Goal: Task Accomplishment & Management: Complete application form

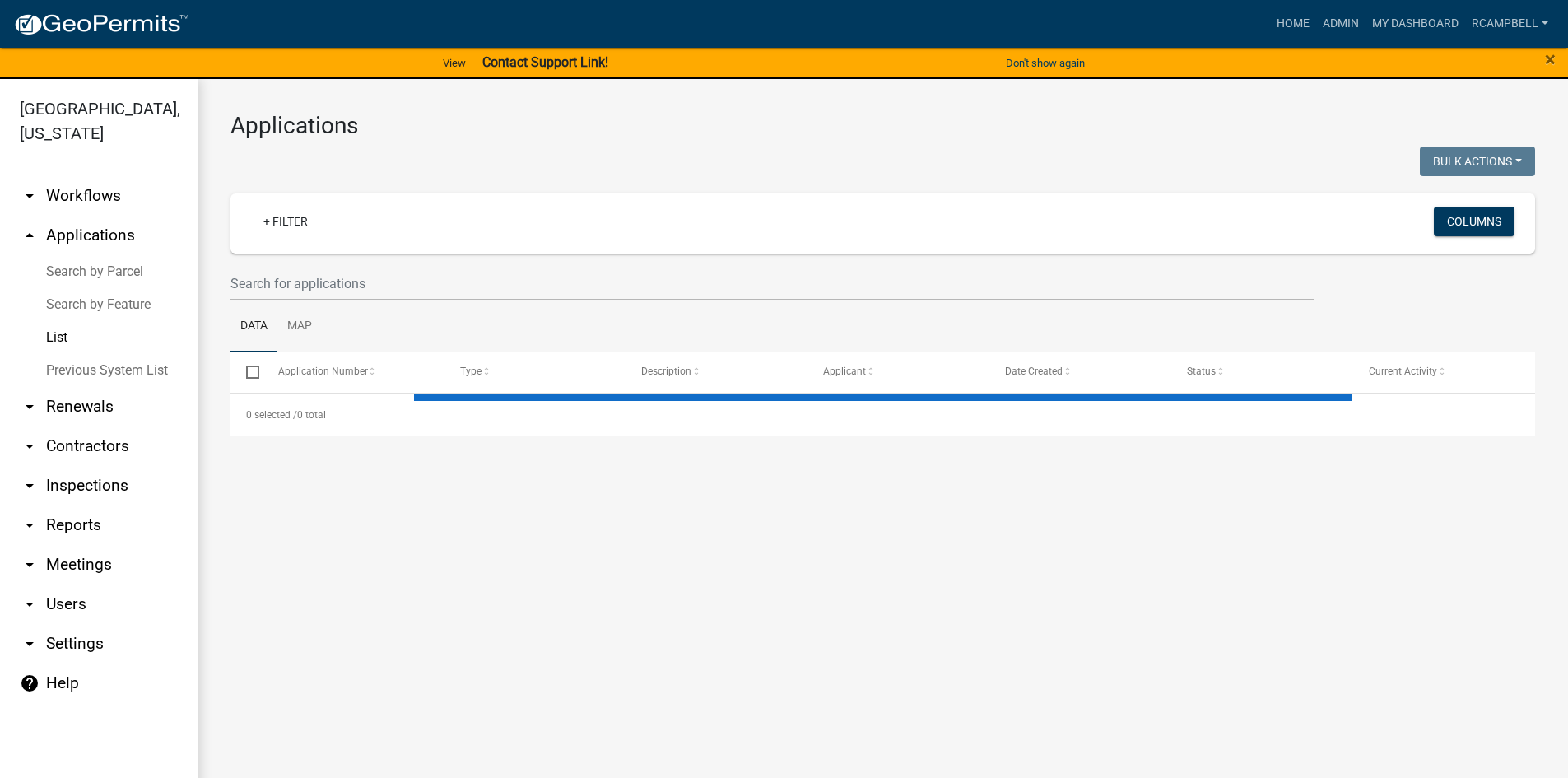
select select "3: 100"
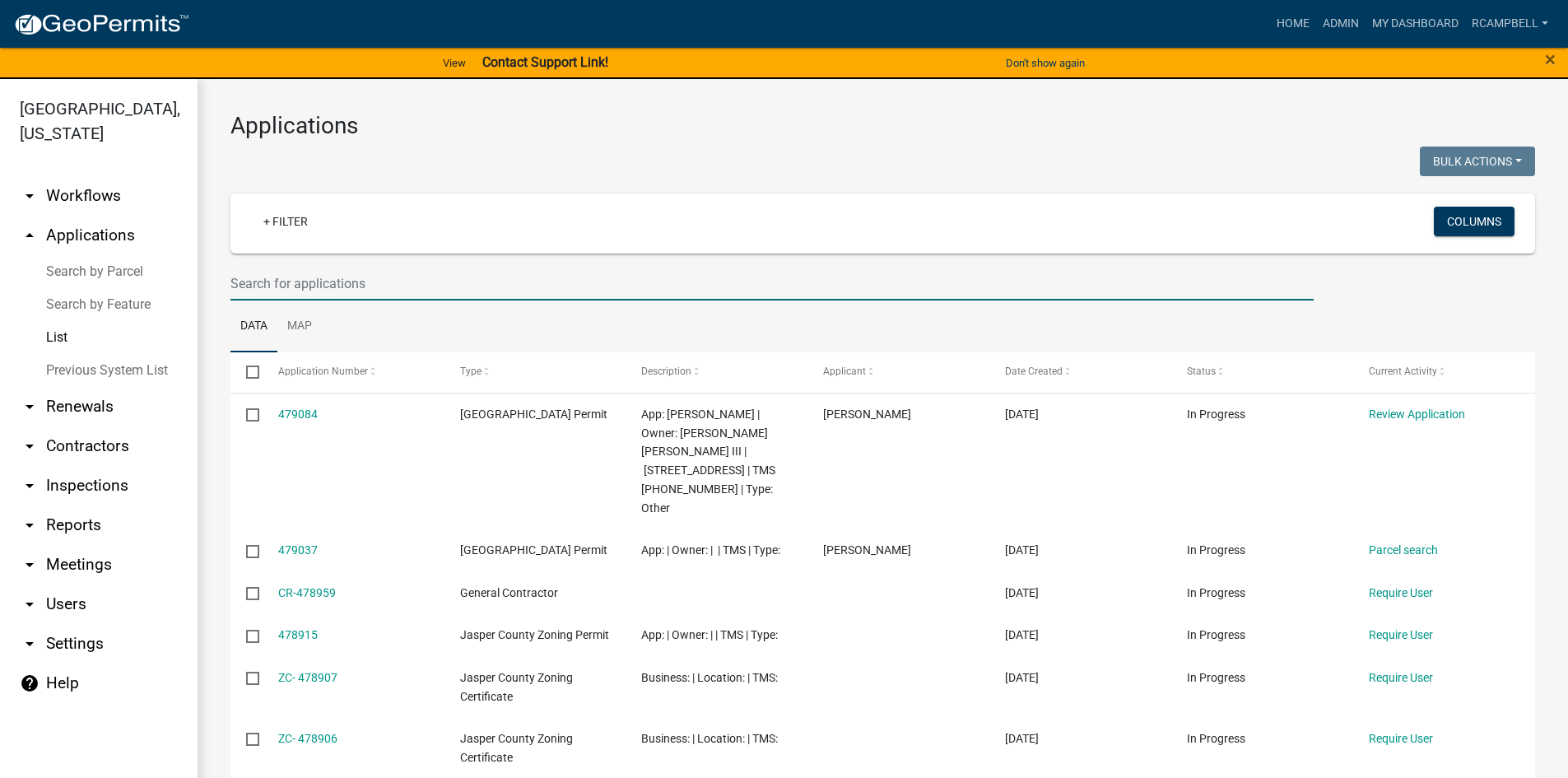
click at [254, 284] on input "text" at bounding box center [772, 284] width 1084 height 33
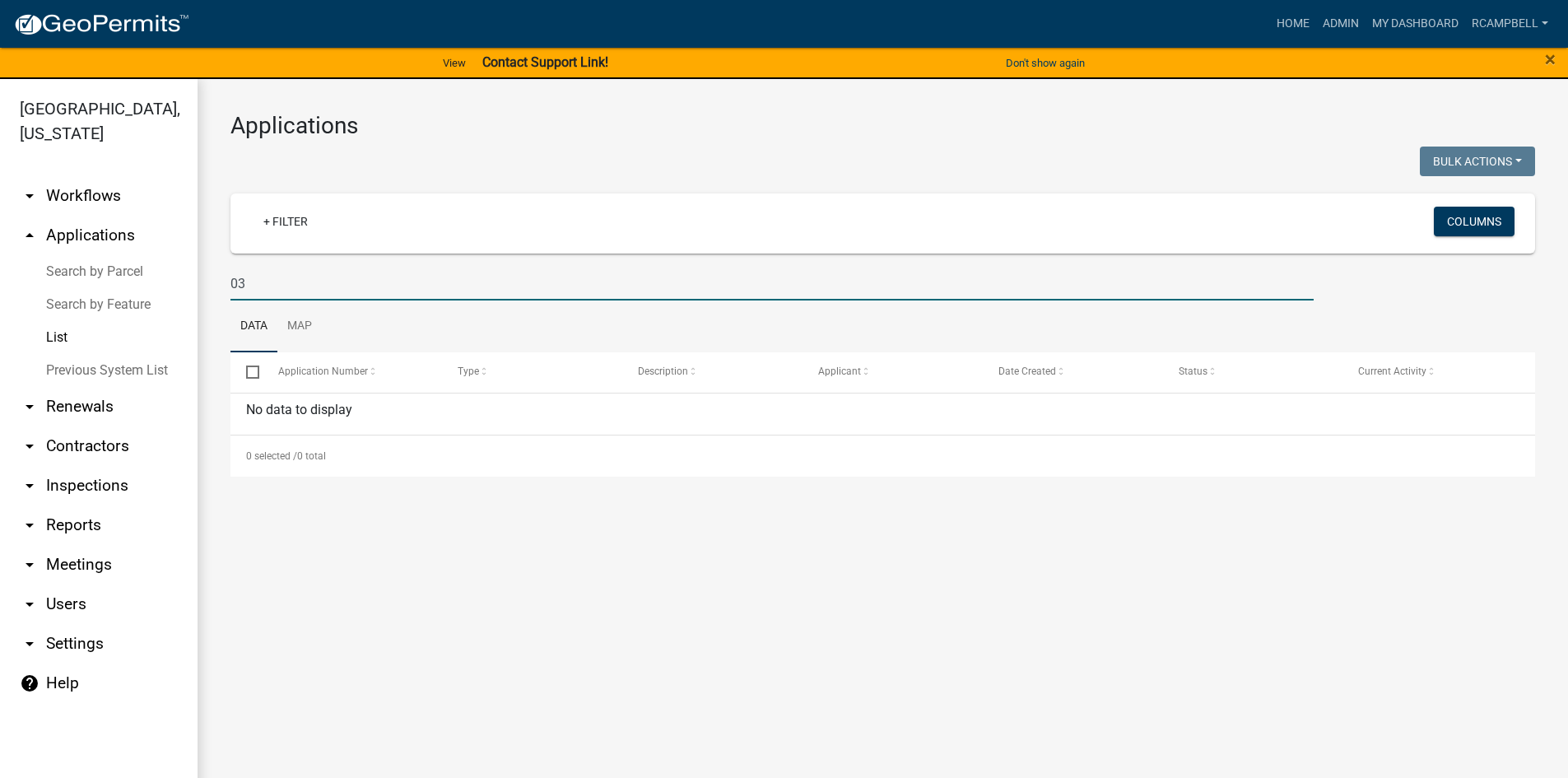
type input "0"
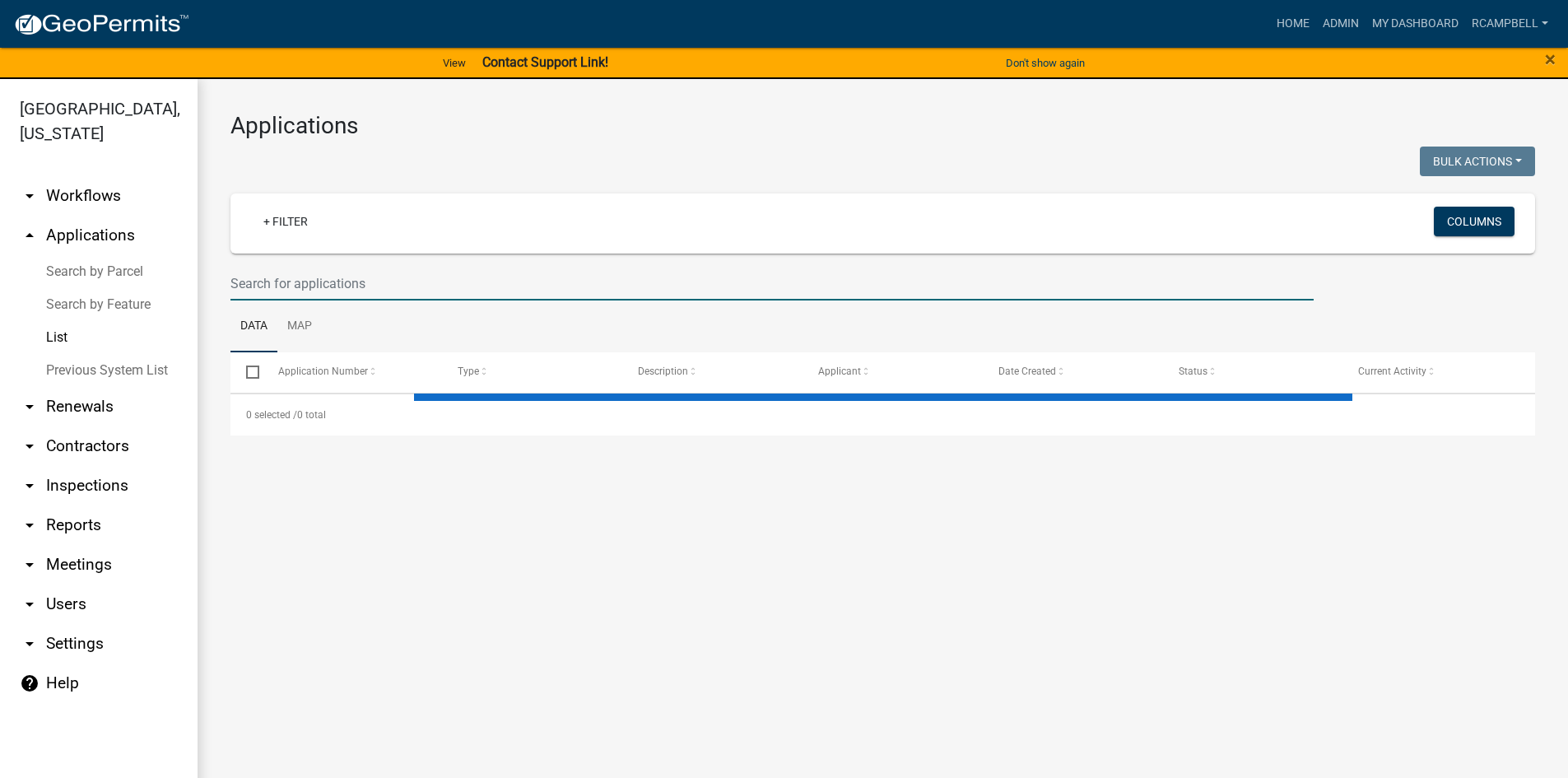
select select "3: 100"
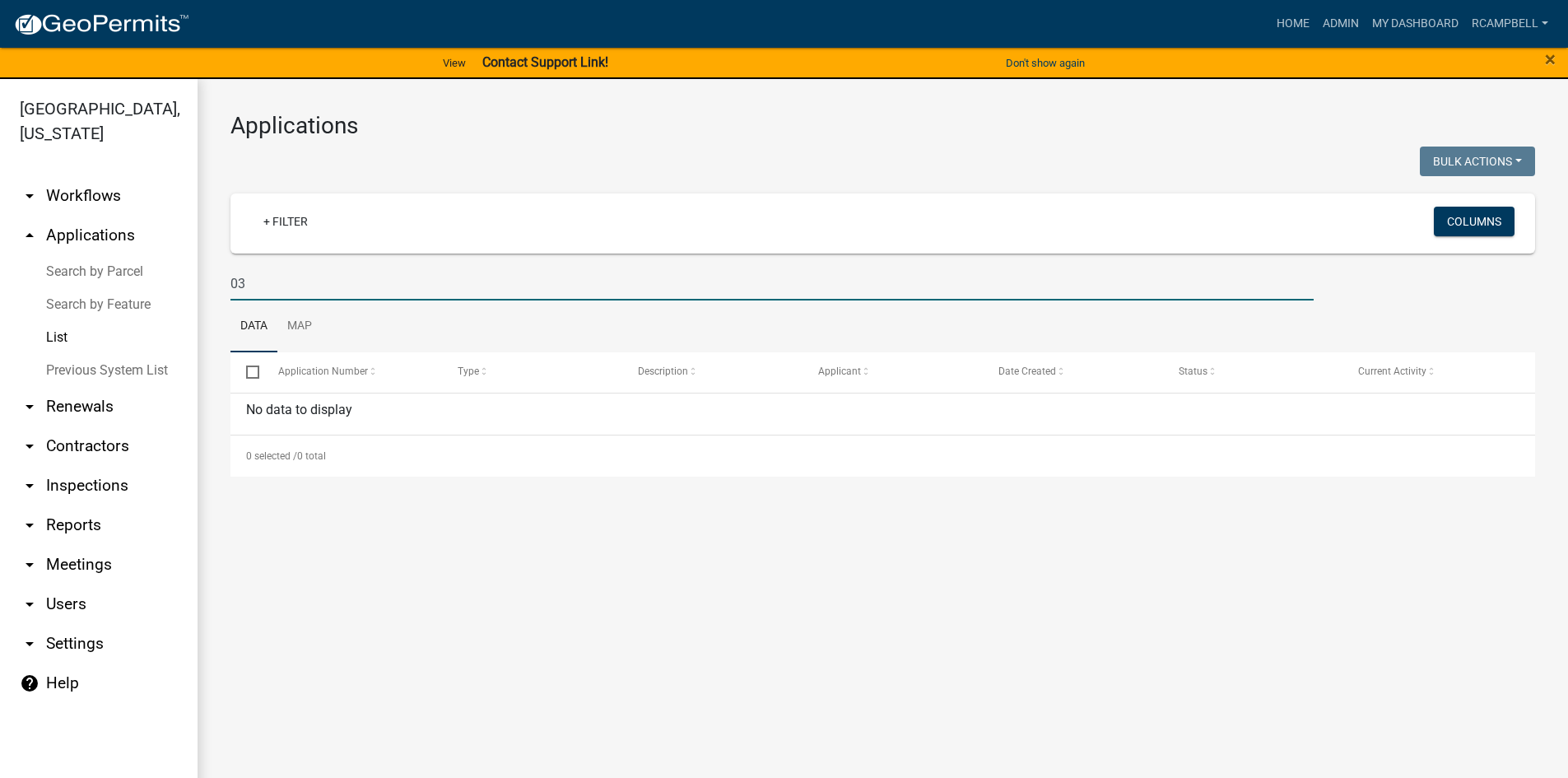
type input "0"
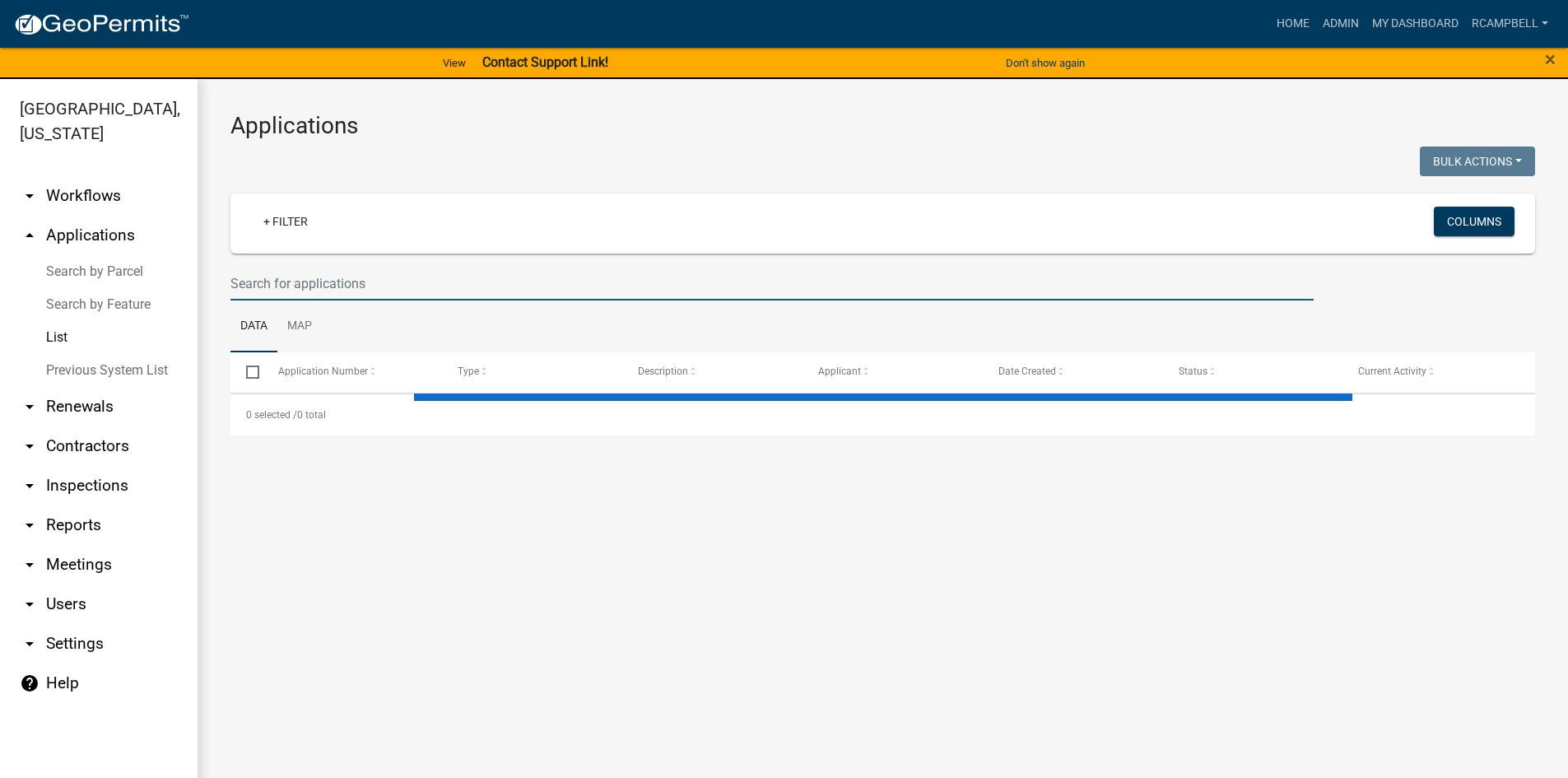
select select "3: 100"
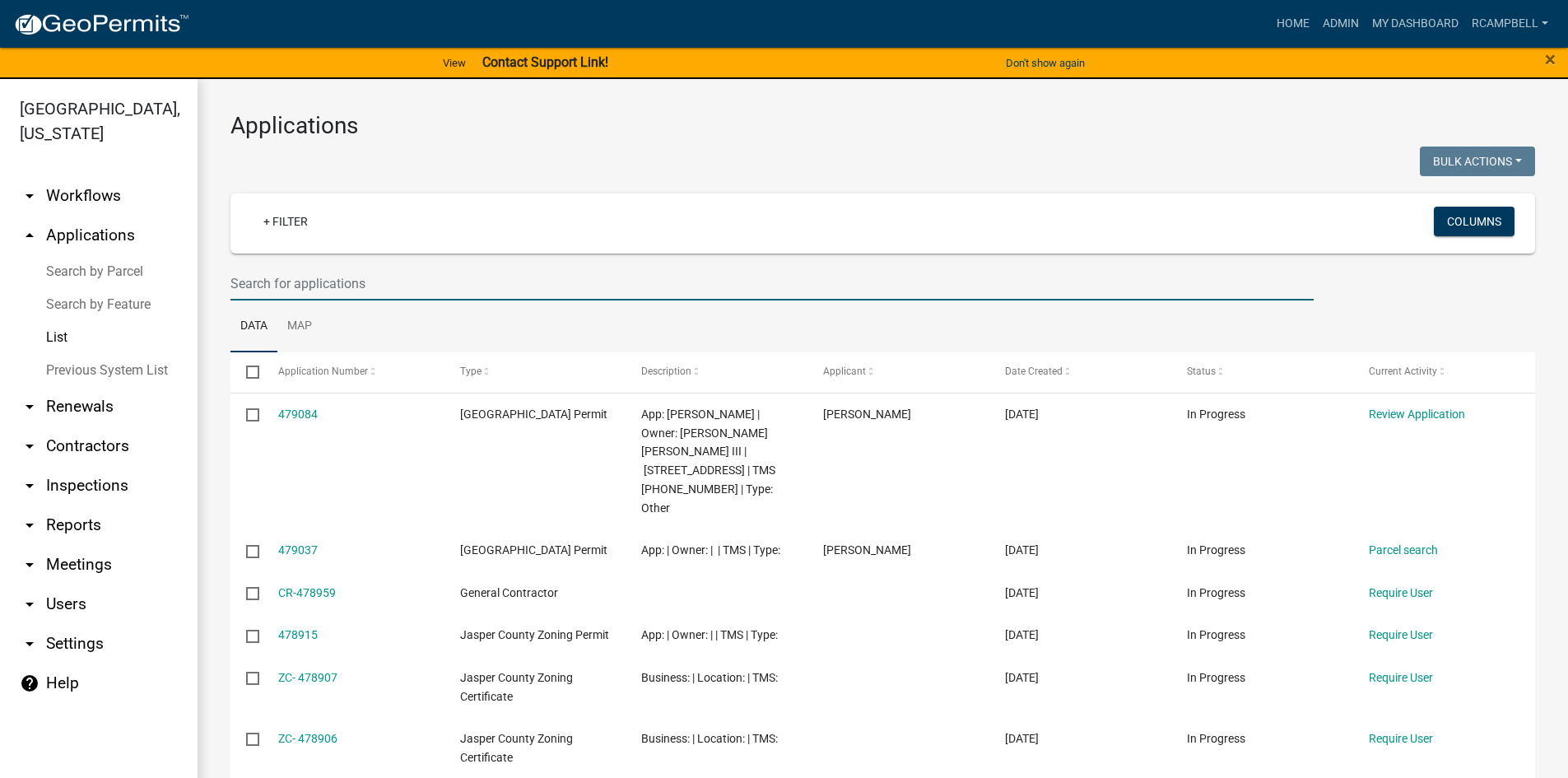
click at [397, 288] on input "text" at bounding box center [772, 284] width 1084 height 33
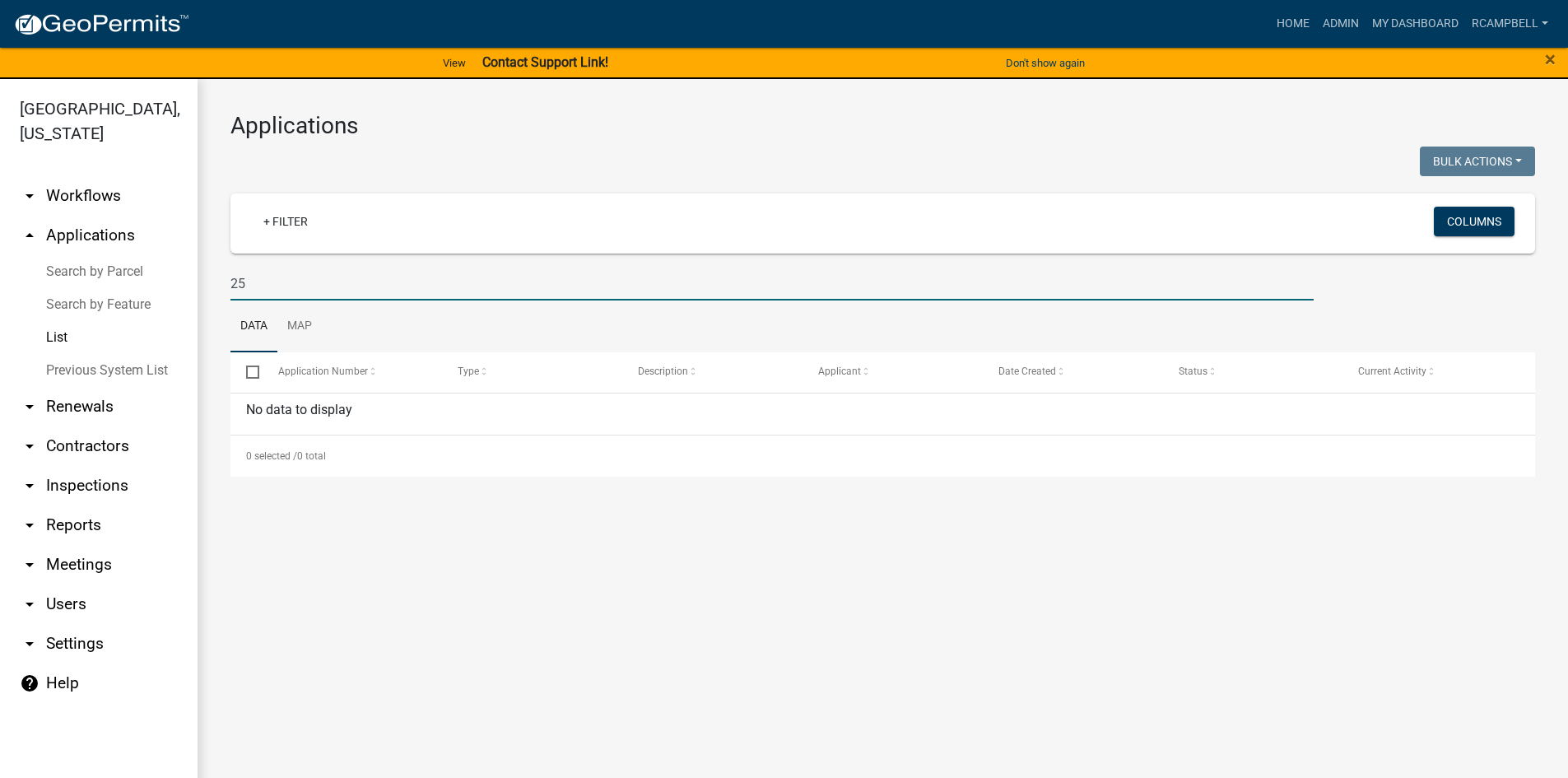
type input "2"
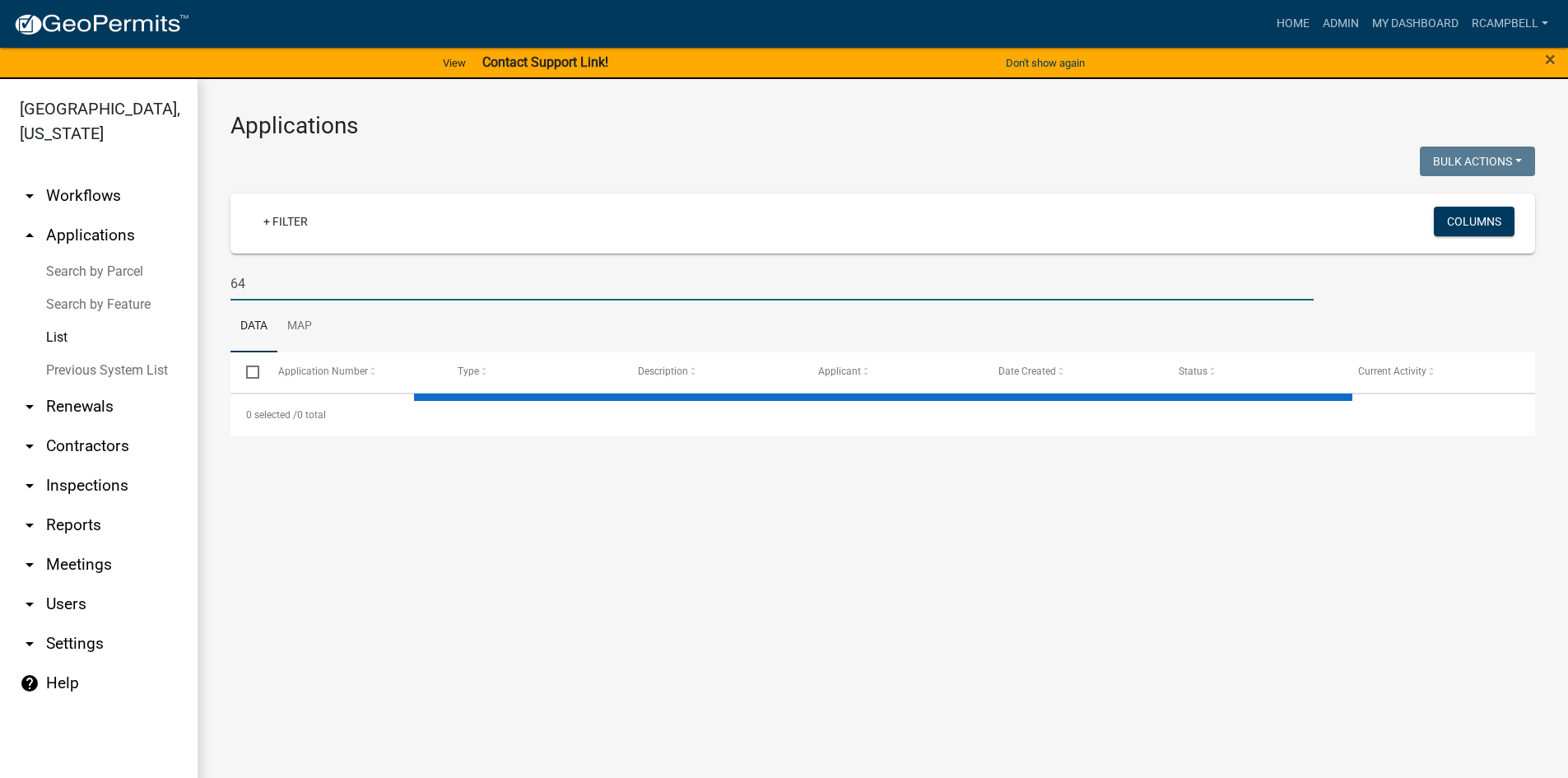
type input "64 b"
select select "3: 100"
type input "6"
type input "58"
select select "3: 100"
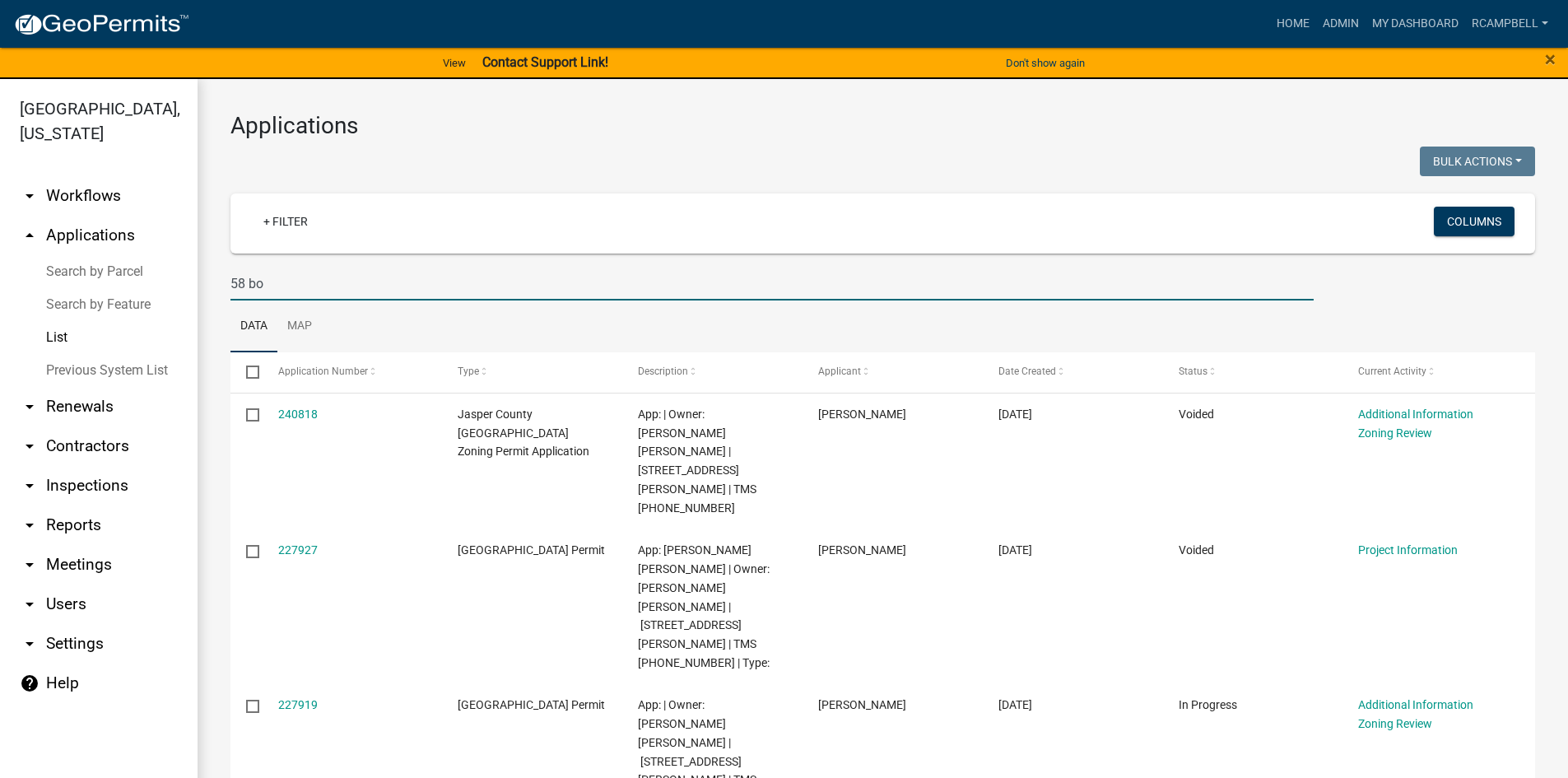
click at [327, 281] on input "58 bo" at bounding box center [772, 284] width 1084 height 33
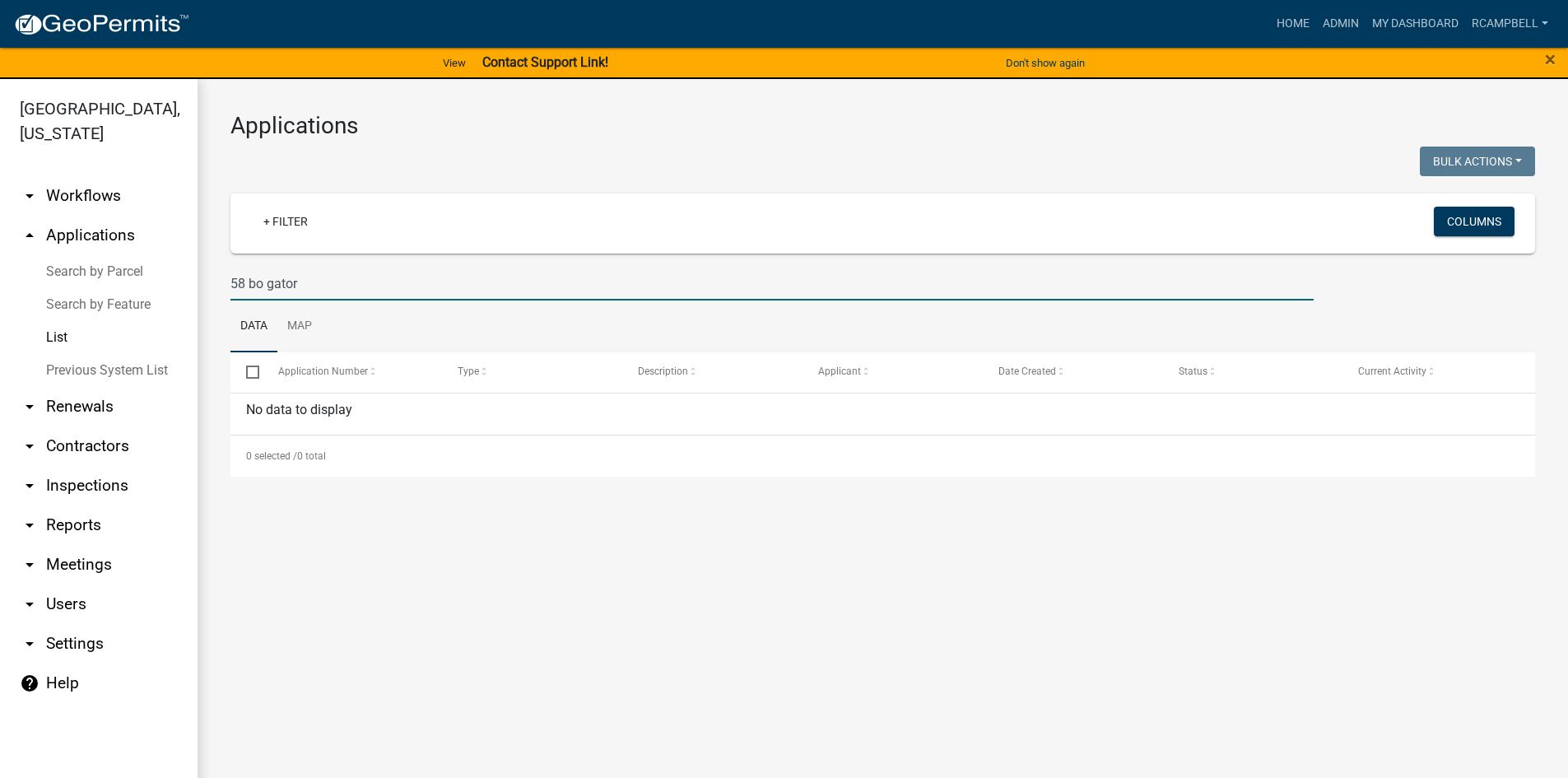
click at [249, 279] on input "58 bo gator" at bounding box center [772, 284] width 1084 height 33
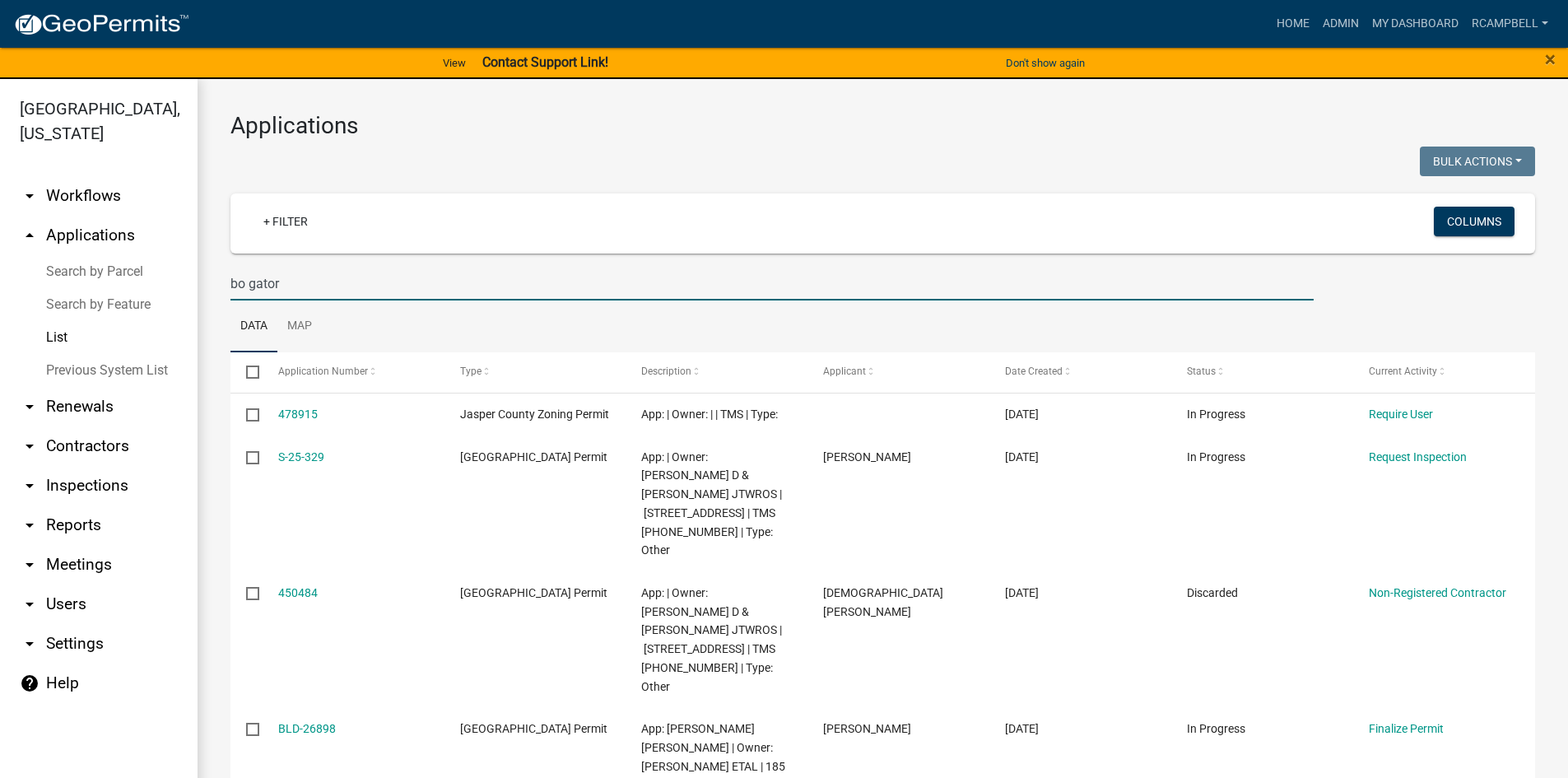
click at [306, 285] on input "bo gator" at bounding box center [772, 284] width 1084 height 33
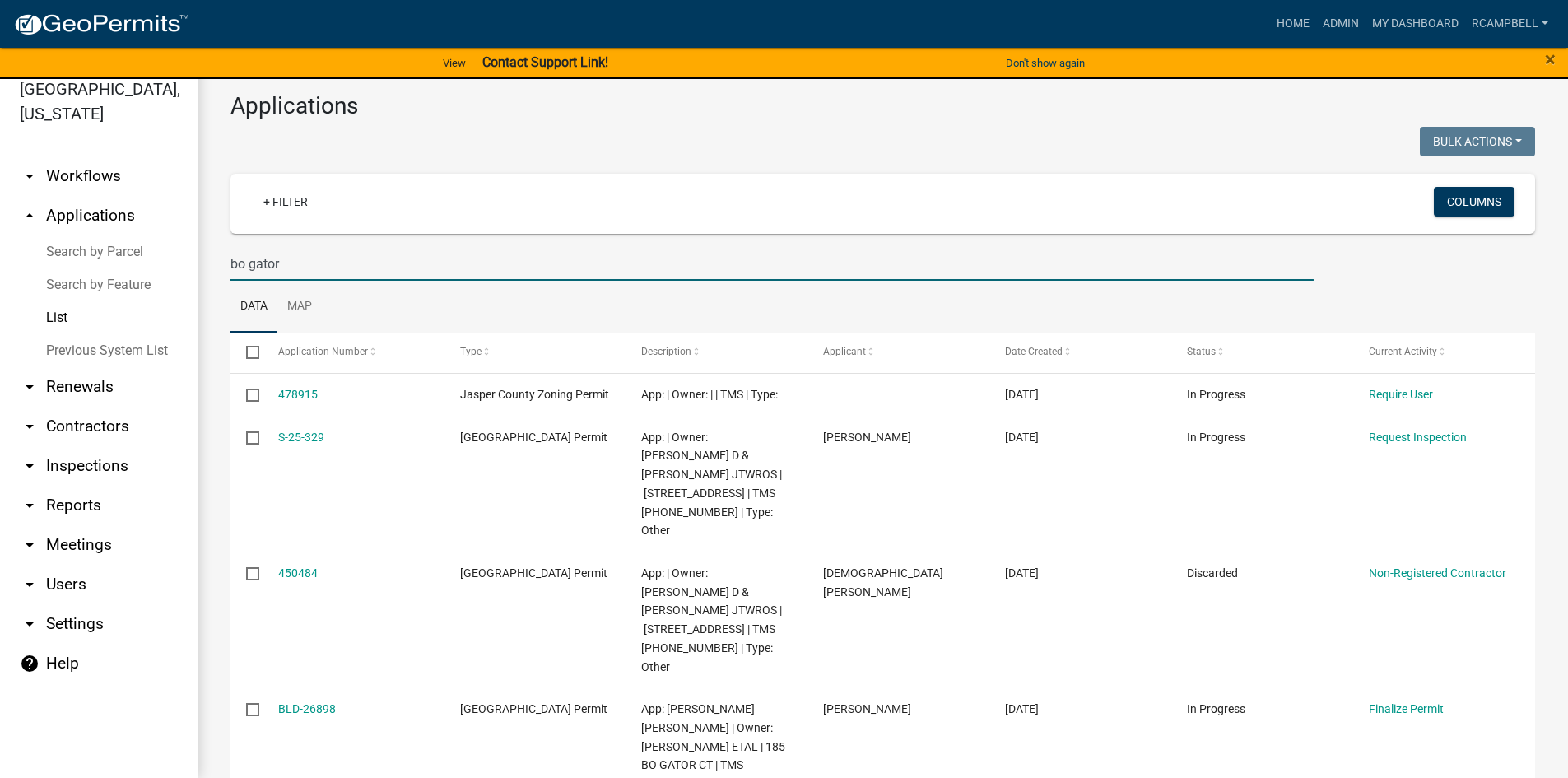
click at [328, 268] on input "bo gator" at bounding box center [772, 264] width 1084 height 33
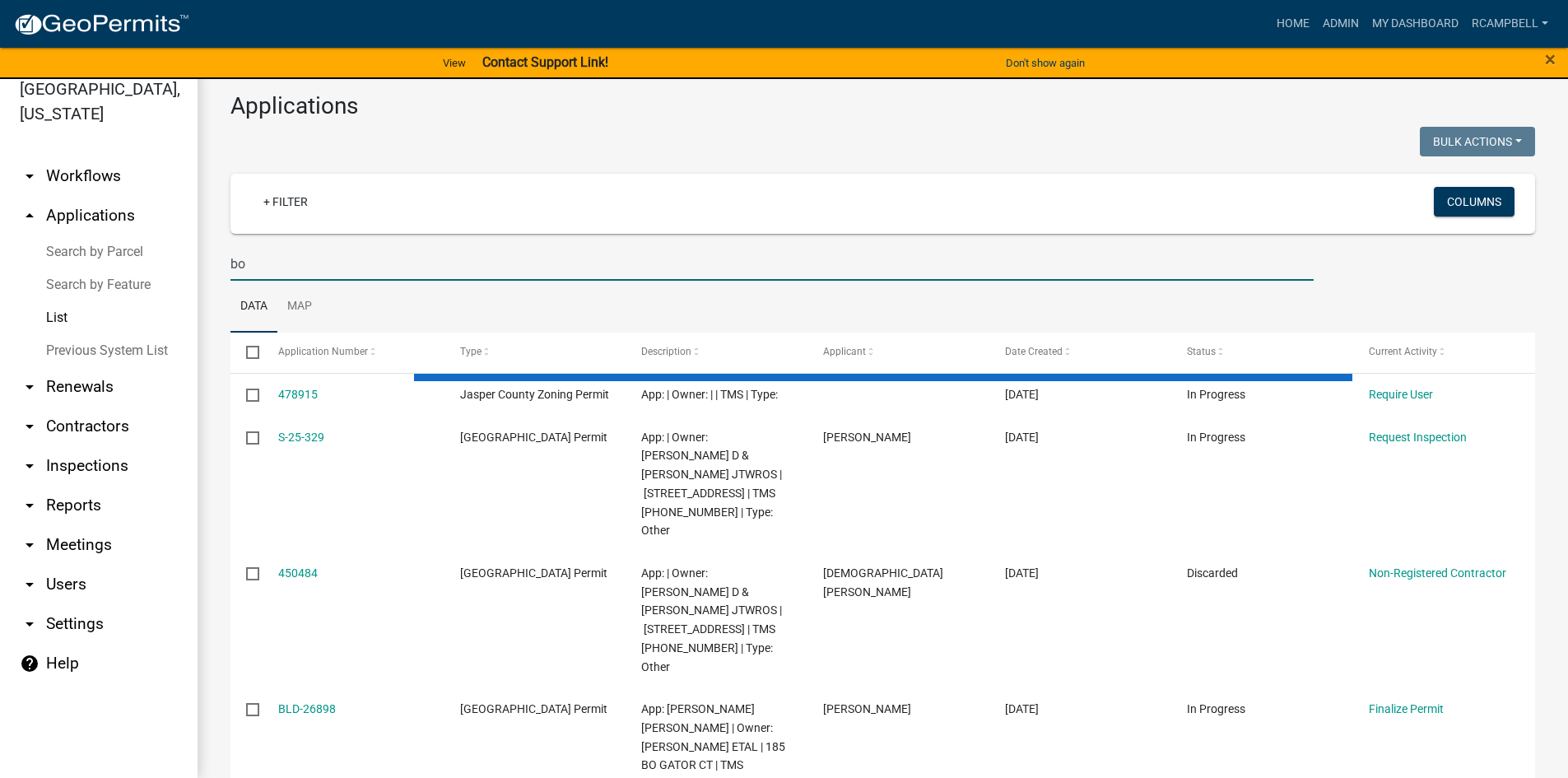
type input "b"
select select "3: 100"
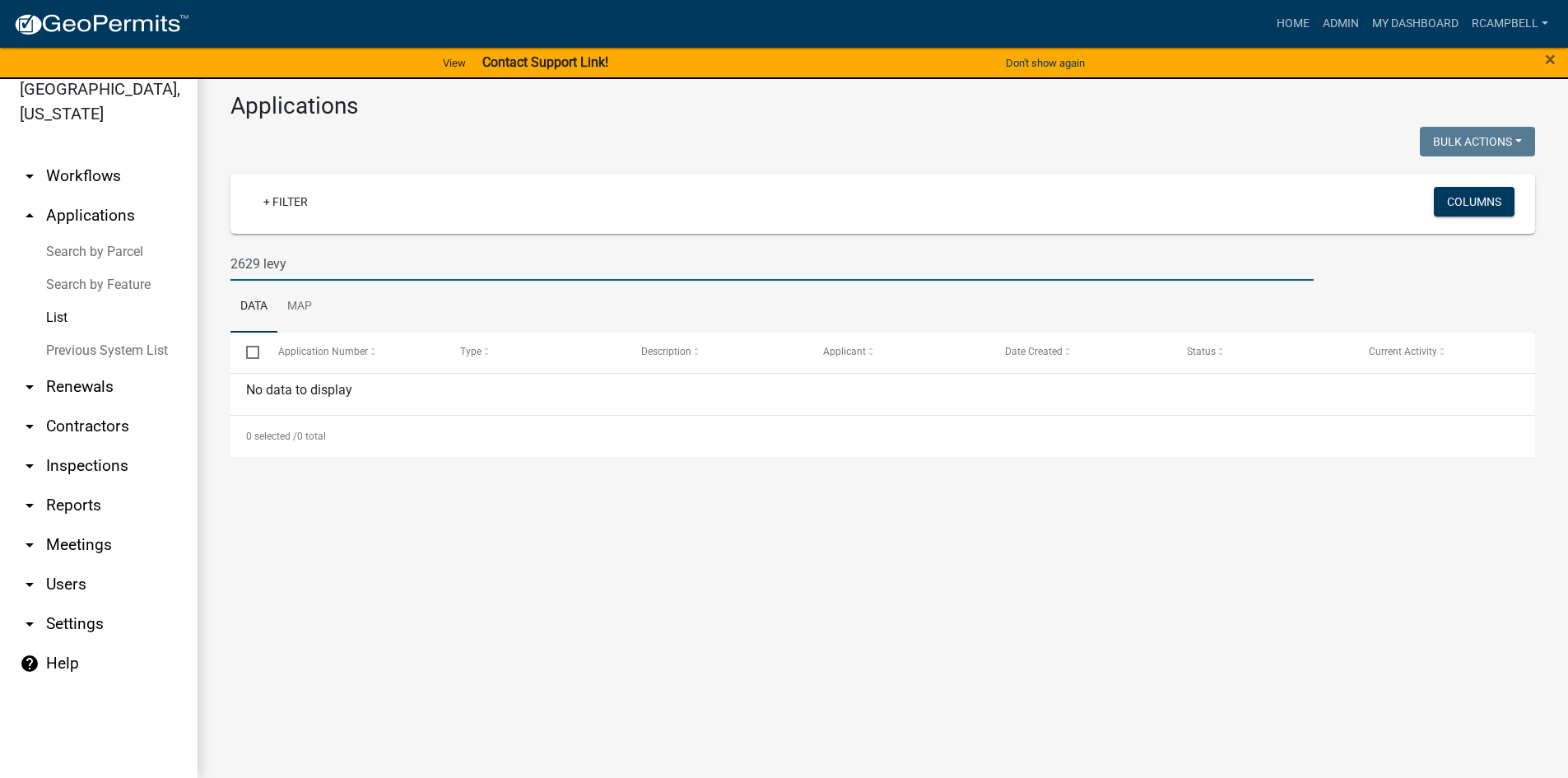
click at [291, 271] on input "2629 levy" at bounding box center [772, 264] width 1084 height 33
type input "2"
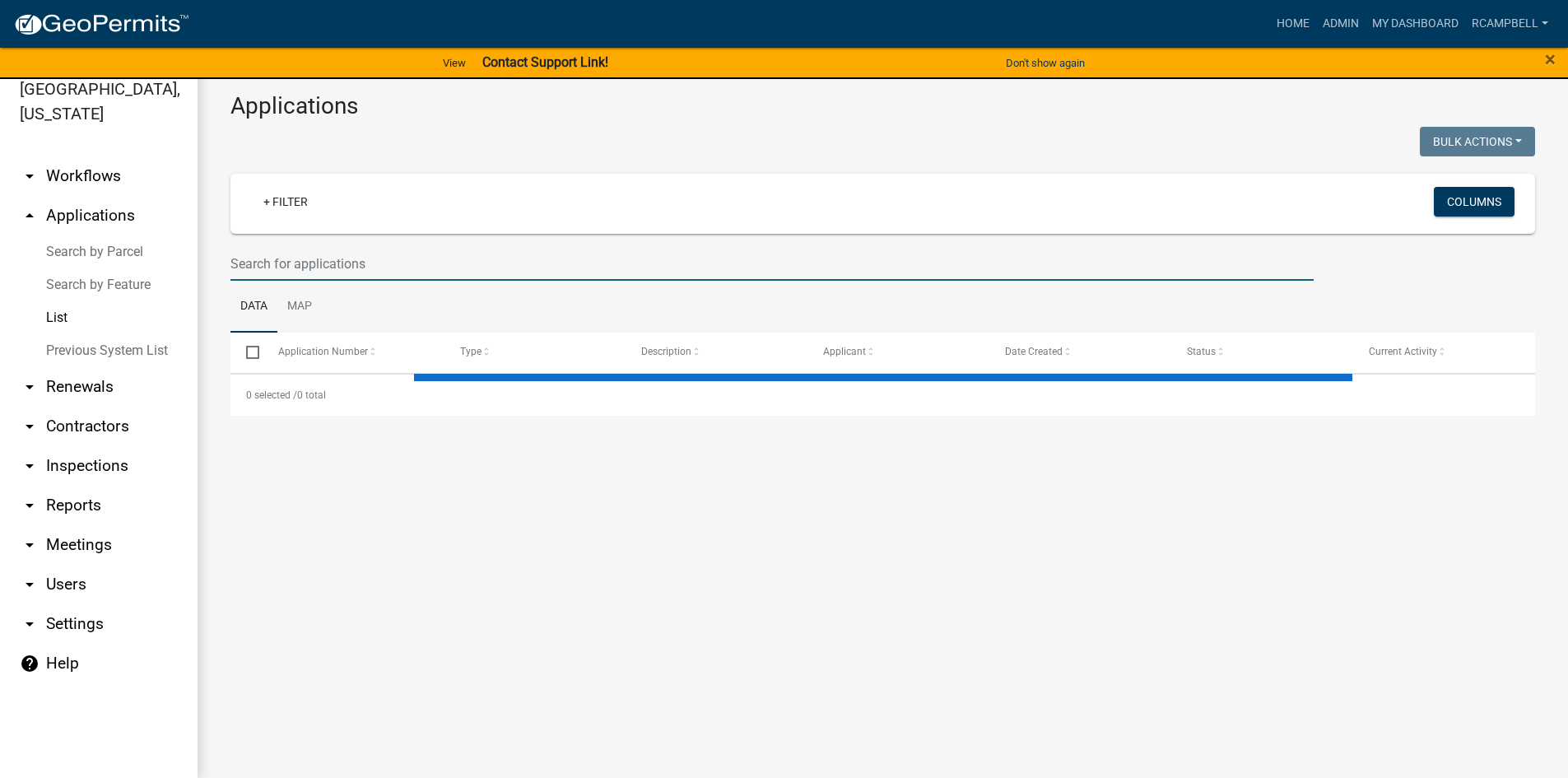
select select "3: 100"
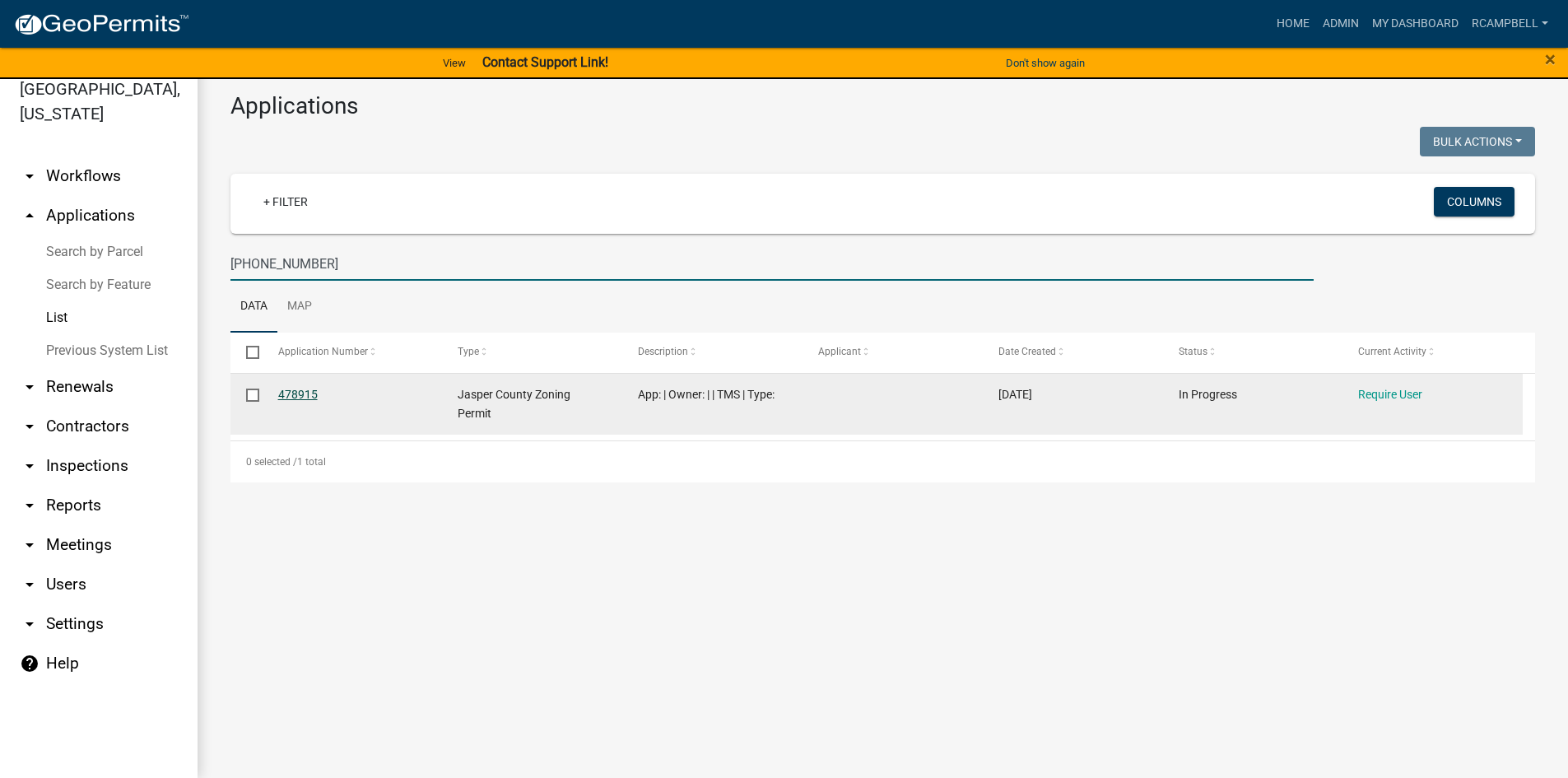
type input "039-00-09-031"
click at [300, 395] on link "478915" at bounding box center [298, 393] width 39 height 13
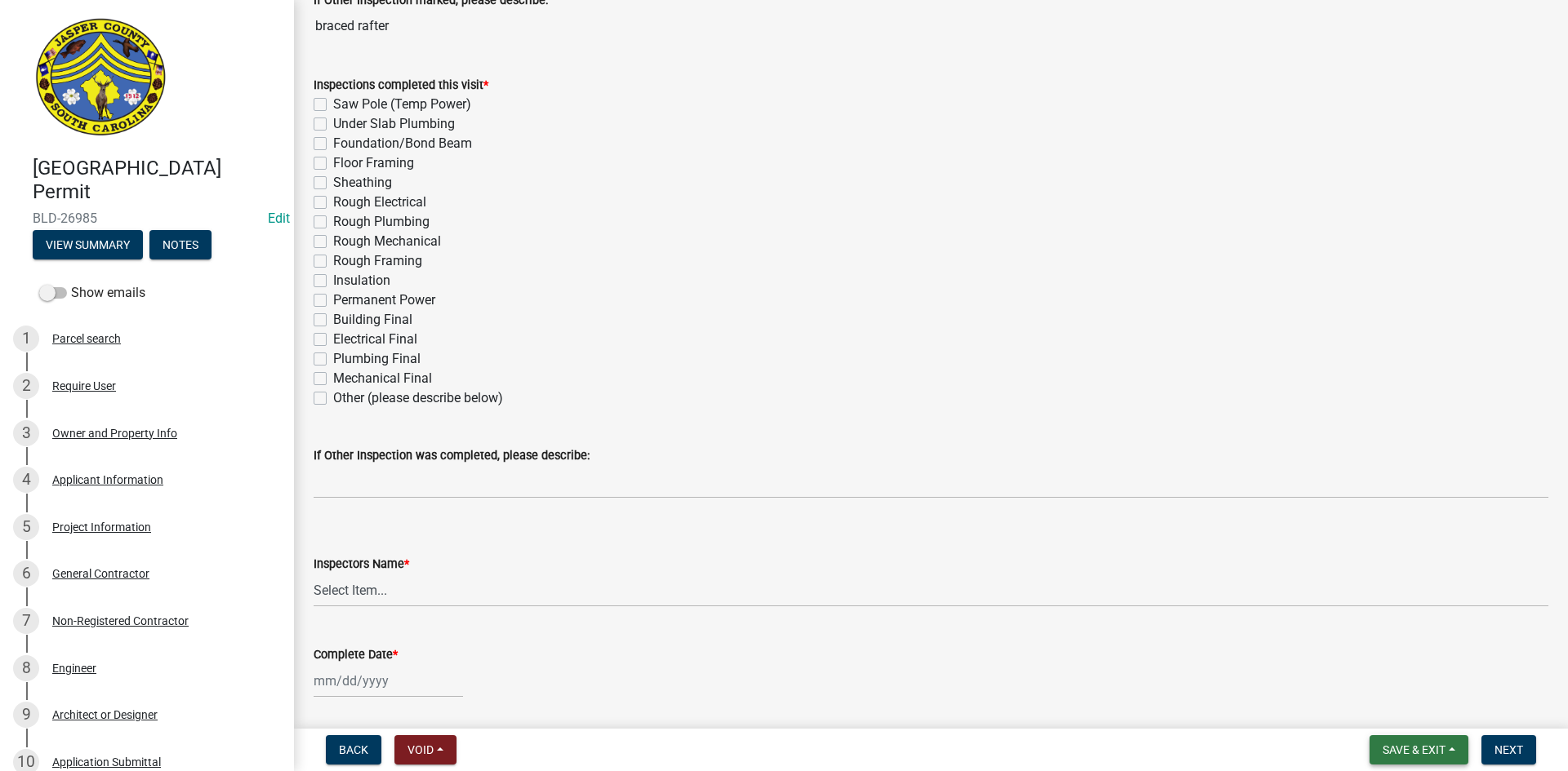
click at [1426, 753] on span "Save & Exit" at bounding box center [1413, 750] width 63 height 13
click at [1386, 706] on button "Save & Exit" at bounding box center [1403, 708] width 130 height 39
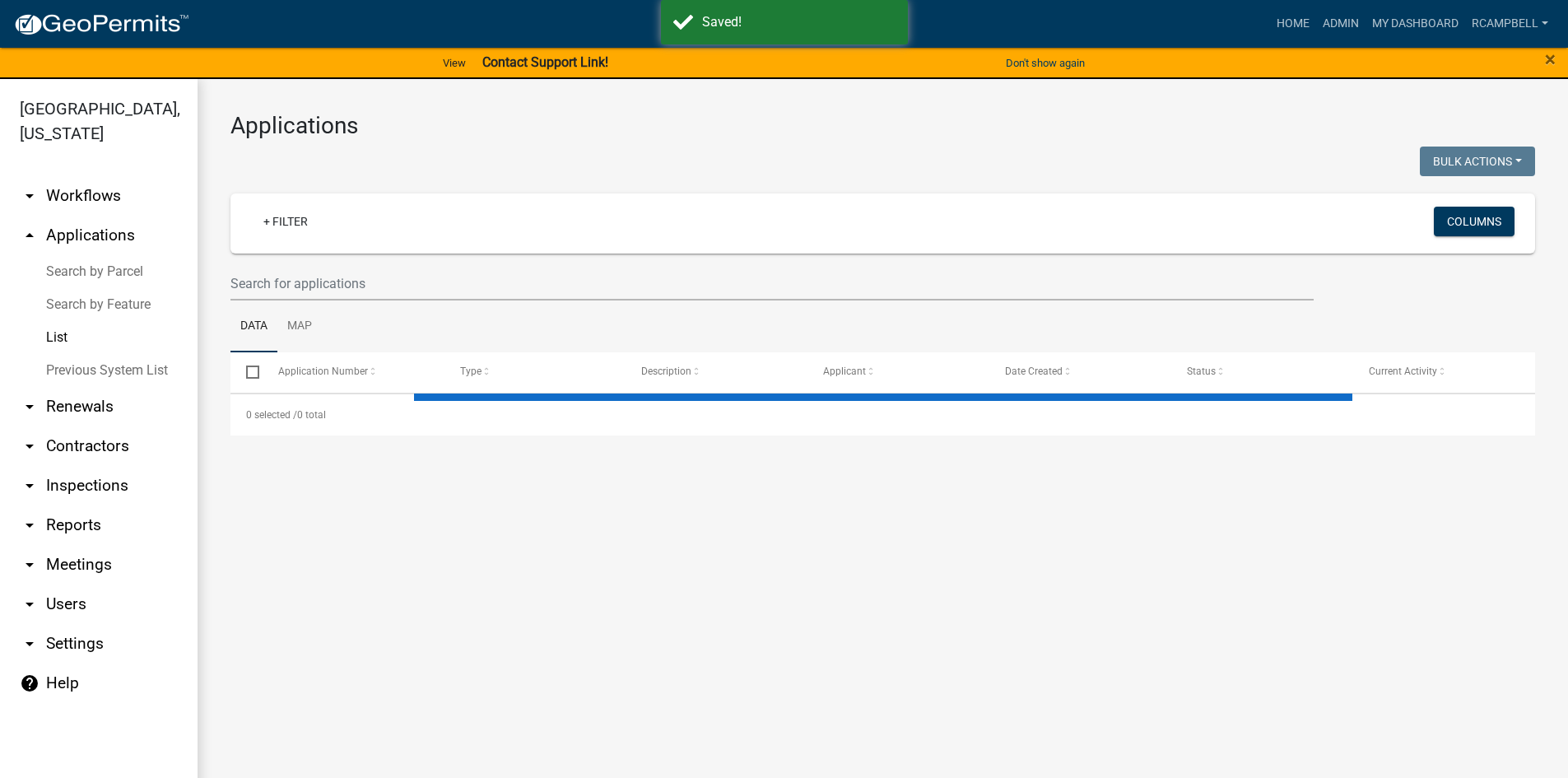
select select "3: 100"
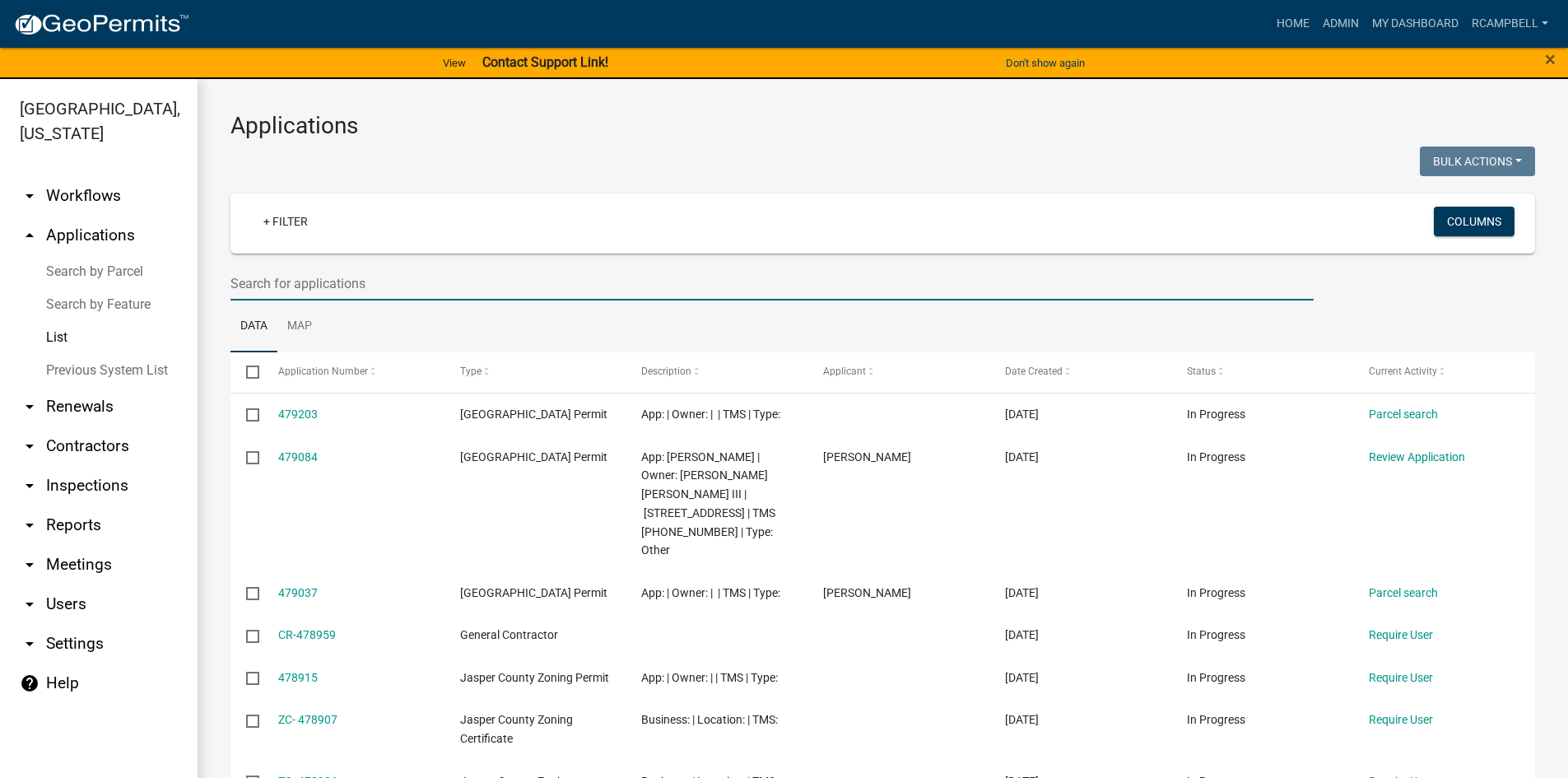
click at [308, 286] on input "text" at bounding box center [772, 284] width 1084 height 33
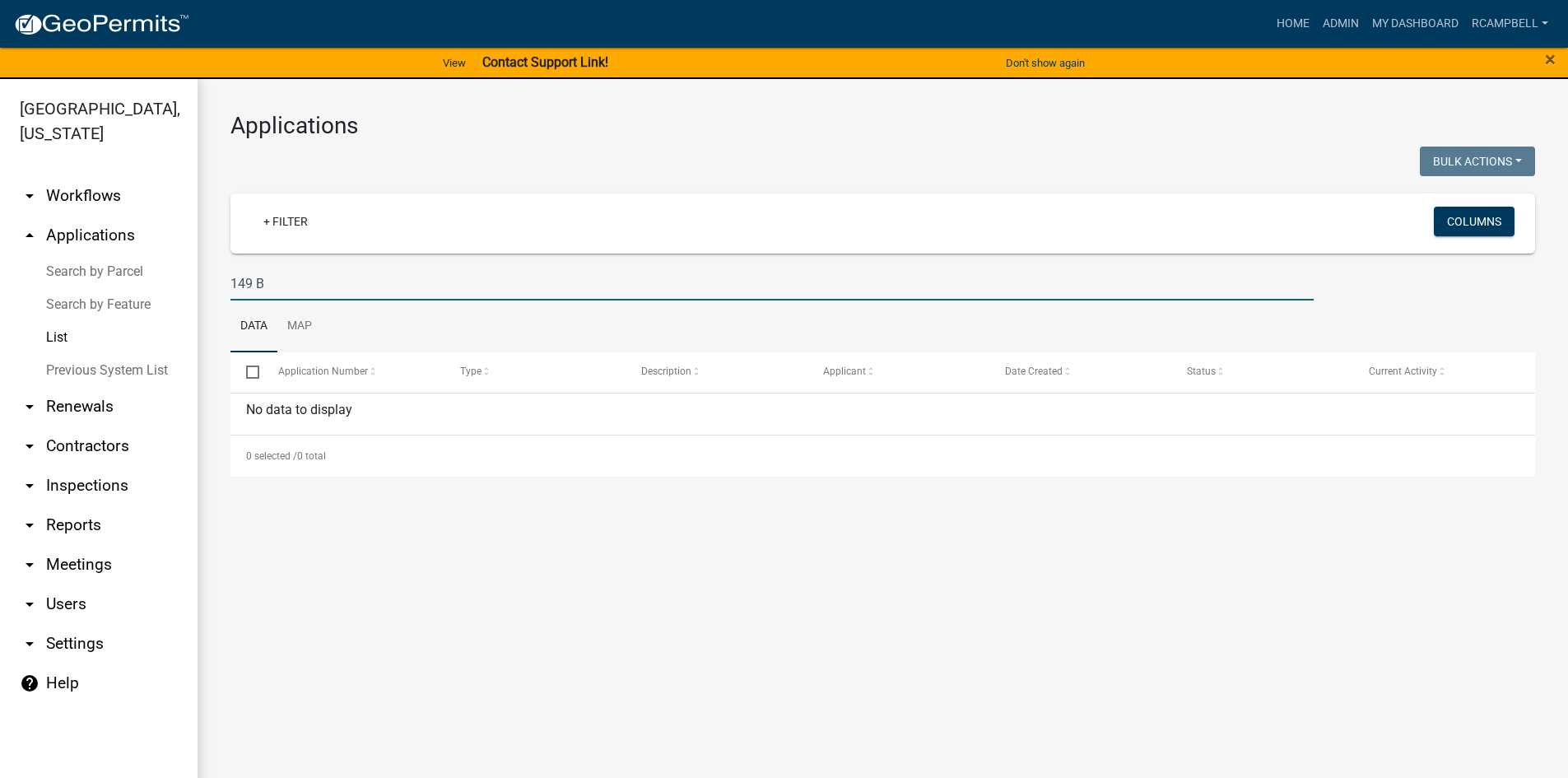
type input "149"
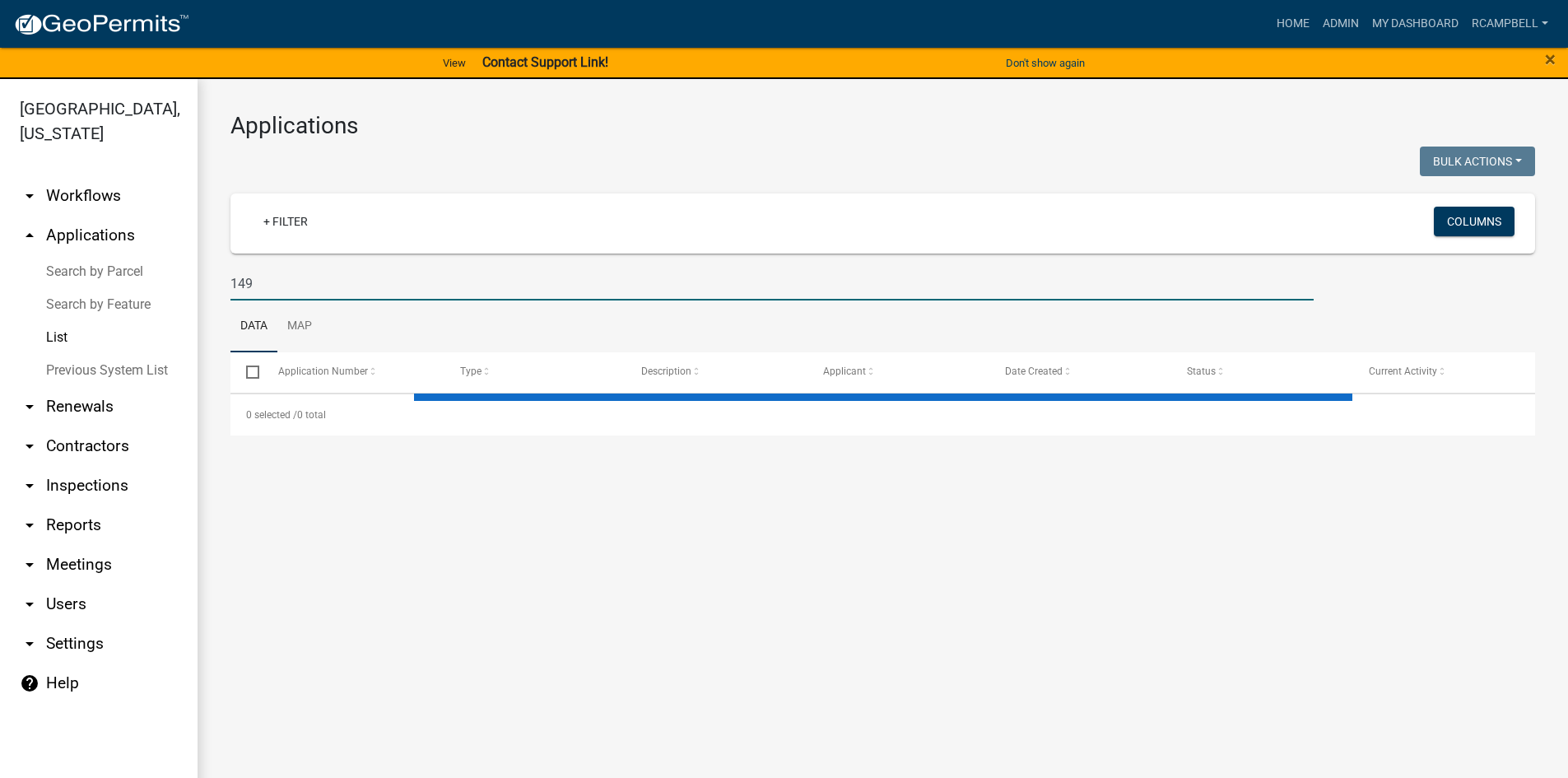
select select "3: 100"
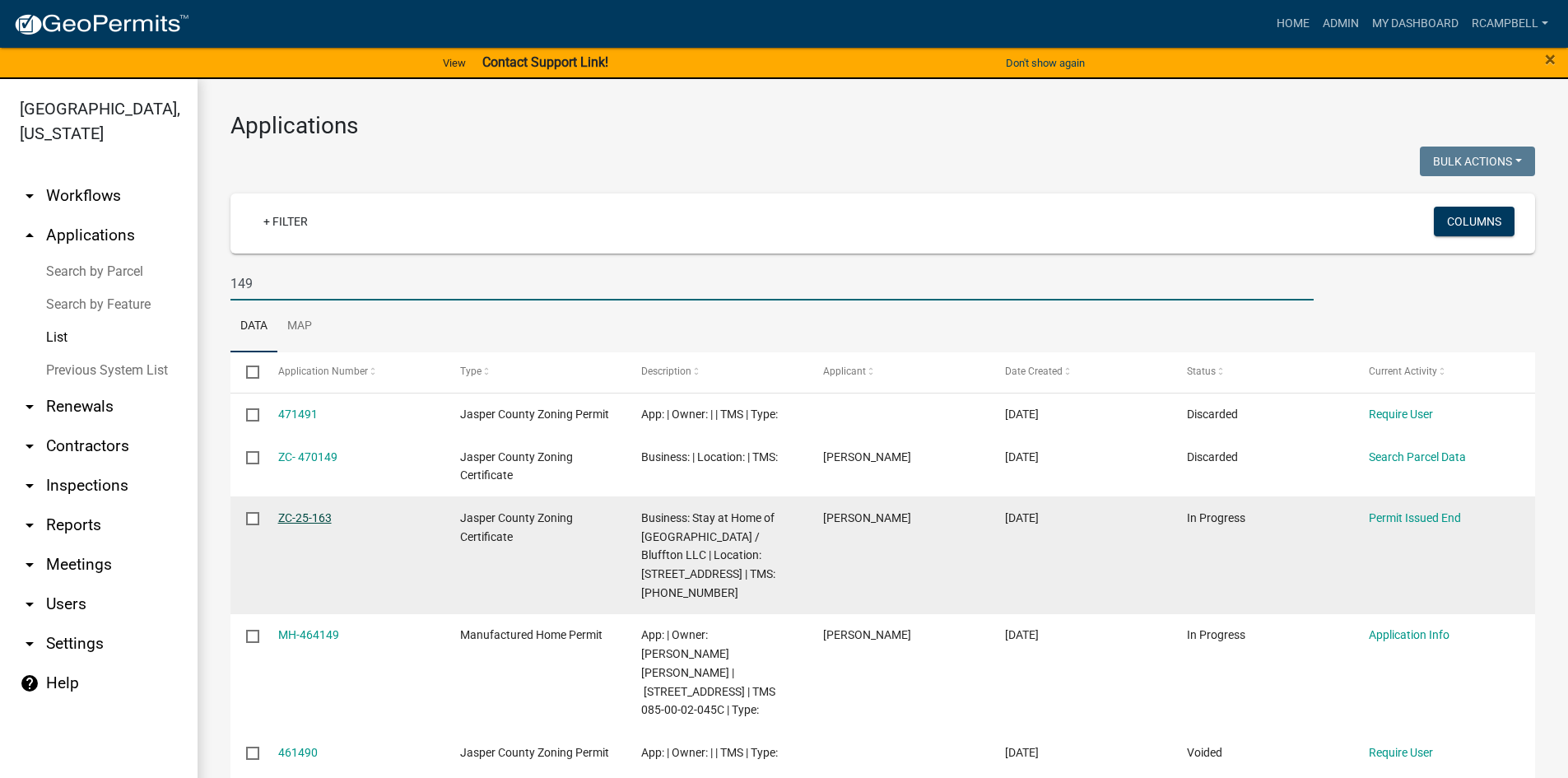
type input "149"
click at [304, 517] on link "ZC-25-163" at bounding box center [305, 517] width 54 height 13
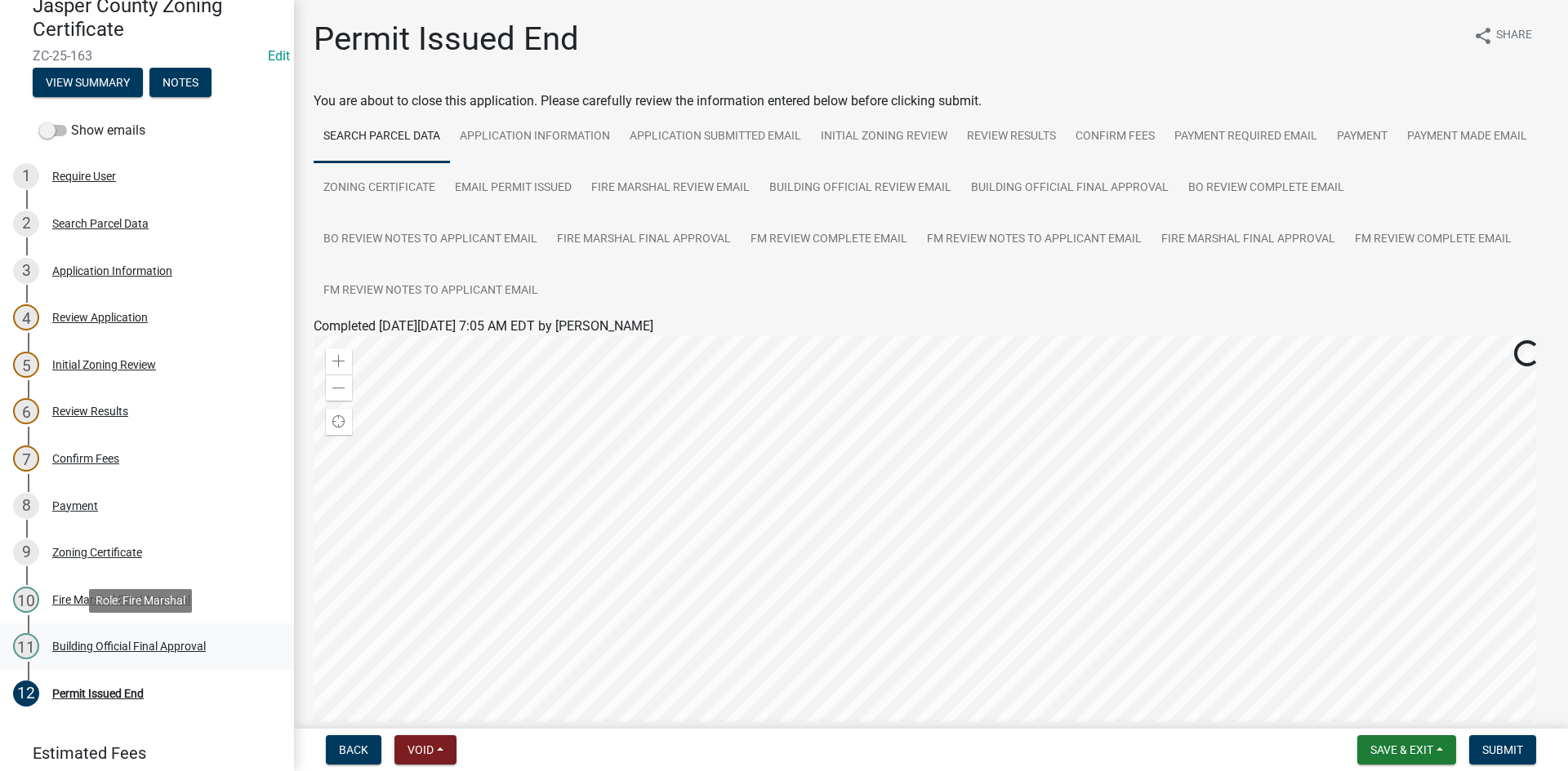
scroll to position [163, 0]
click at [79, 79] on button "View Summary" at bounding box center [88, 82] width 110 height 29
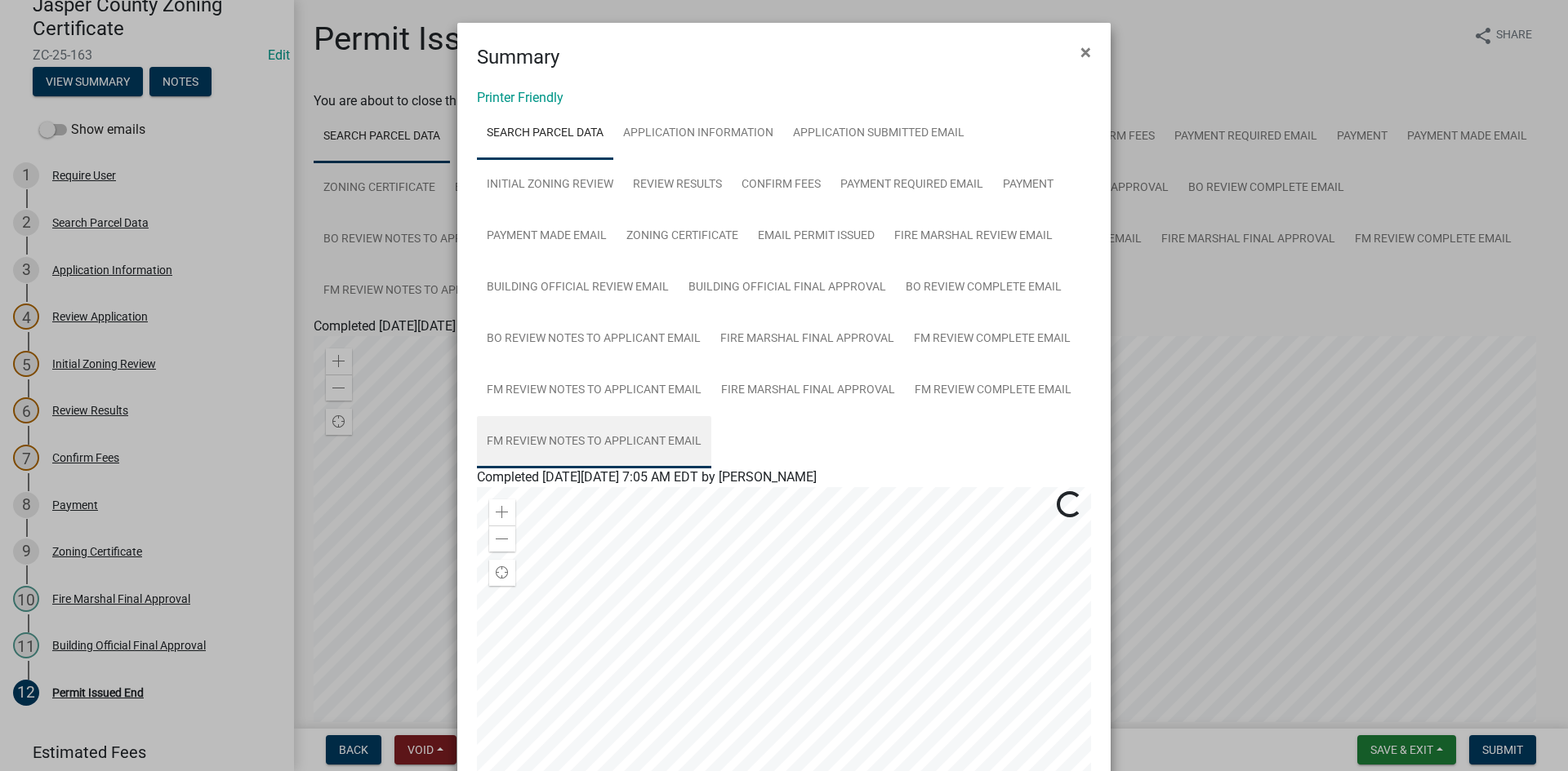
click at [609, 438] on link "FM Review Notes to Applicant Email" at bounding box center [593, 442] width 234 height 53
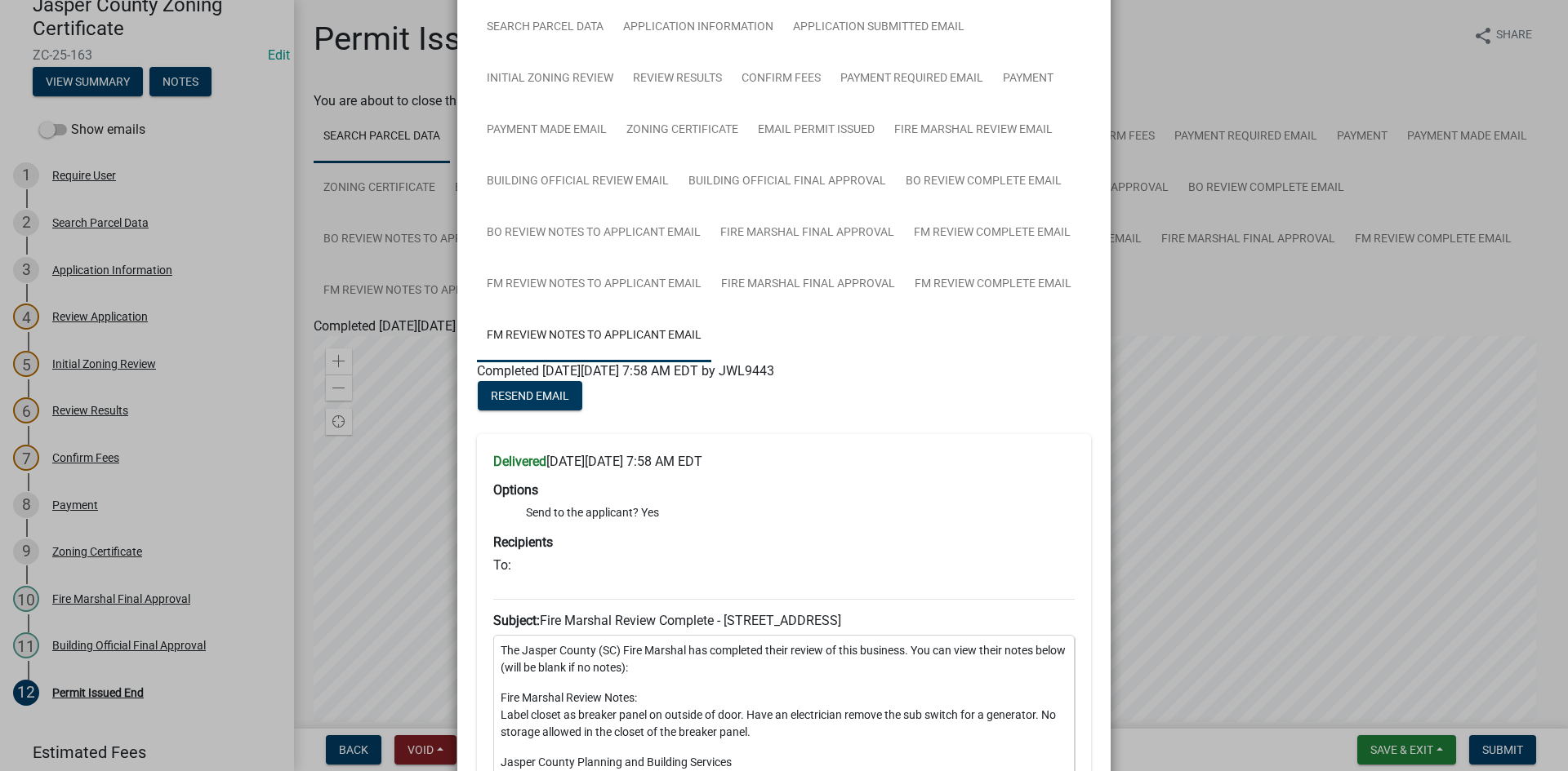
scroll to position [245, 0]
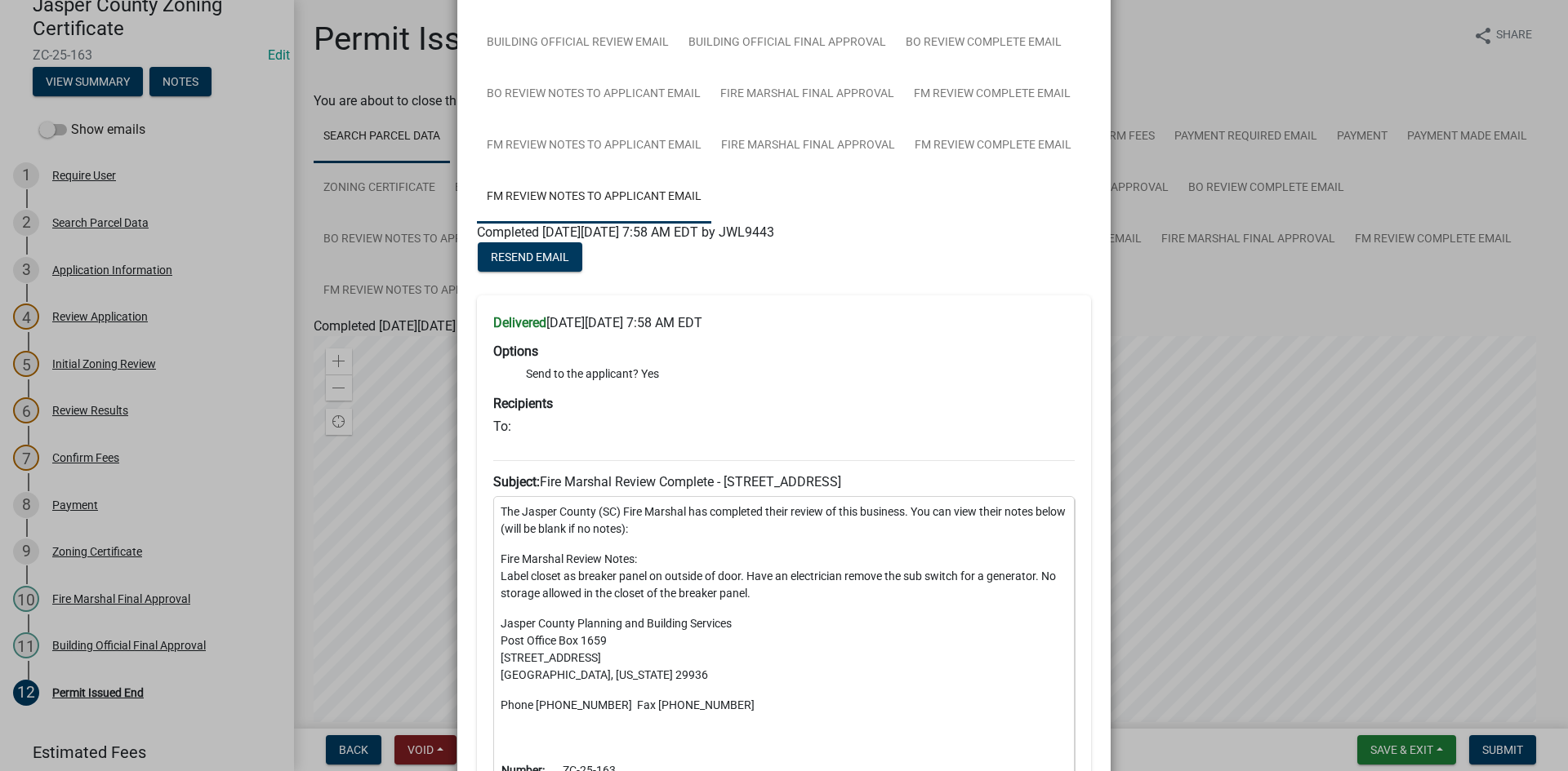
click at [1400, 537] on ngb-modal-window "Summary × Printer Friendly Search Parcel Data Application Information Applicati…" at bounding box center [784, 385] width 1568 height 771
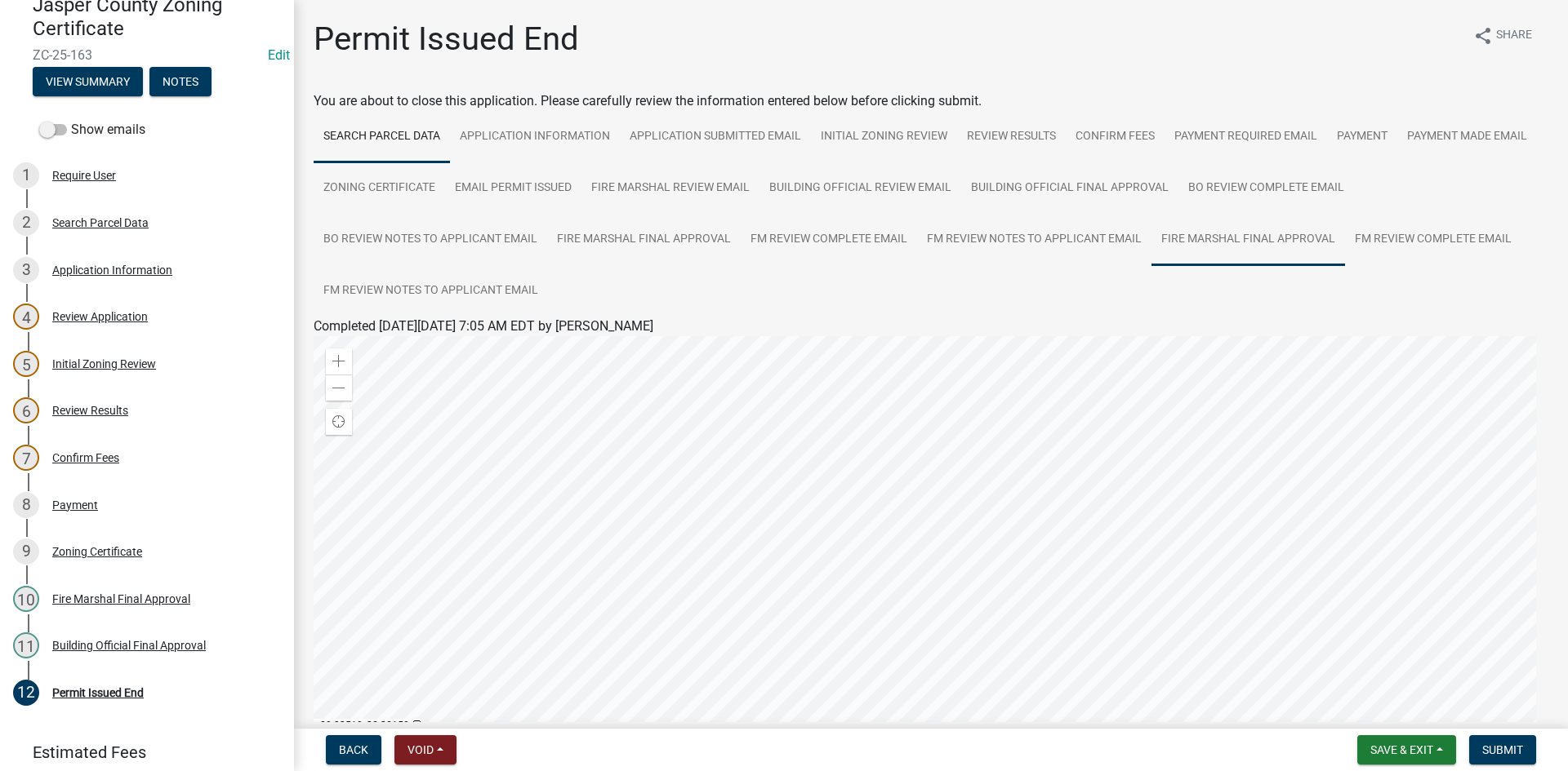
click at [1233, 242] on link "Fire Marshal Final Approval" at bounding box center [1248, 240] width 194 height 53
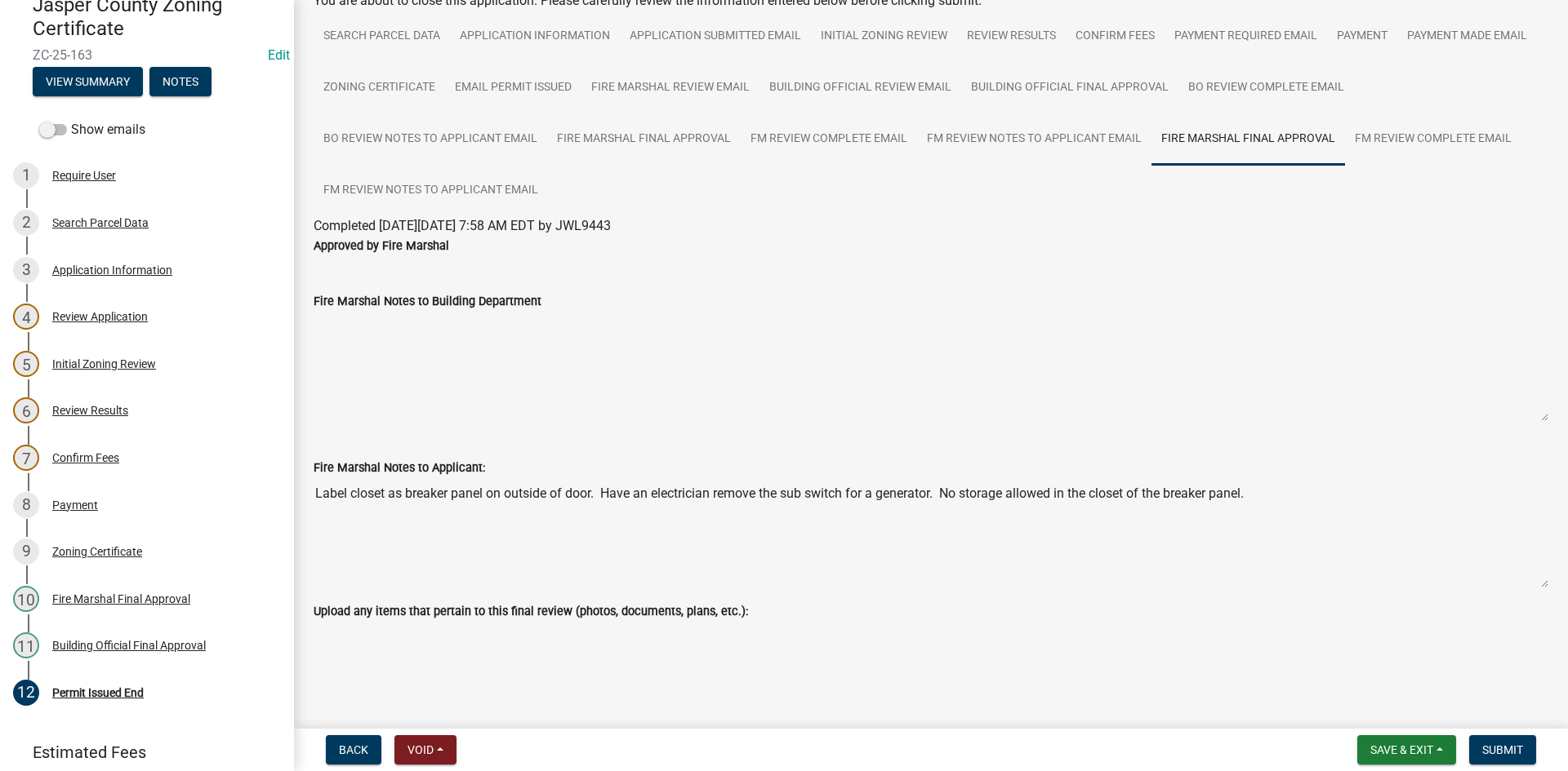
scroll to position [109, 0]
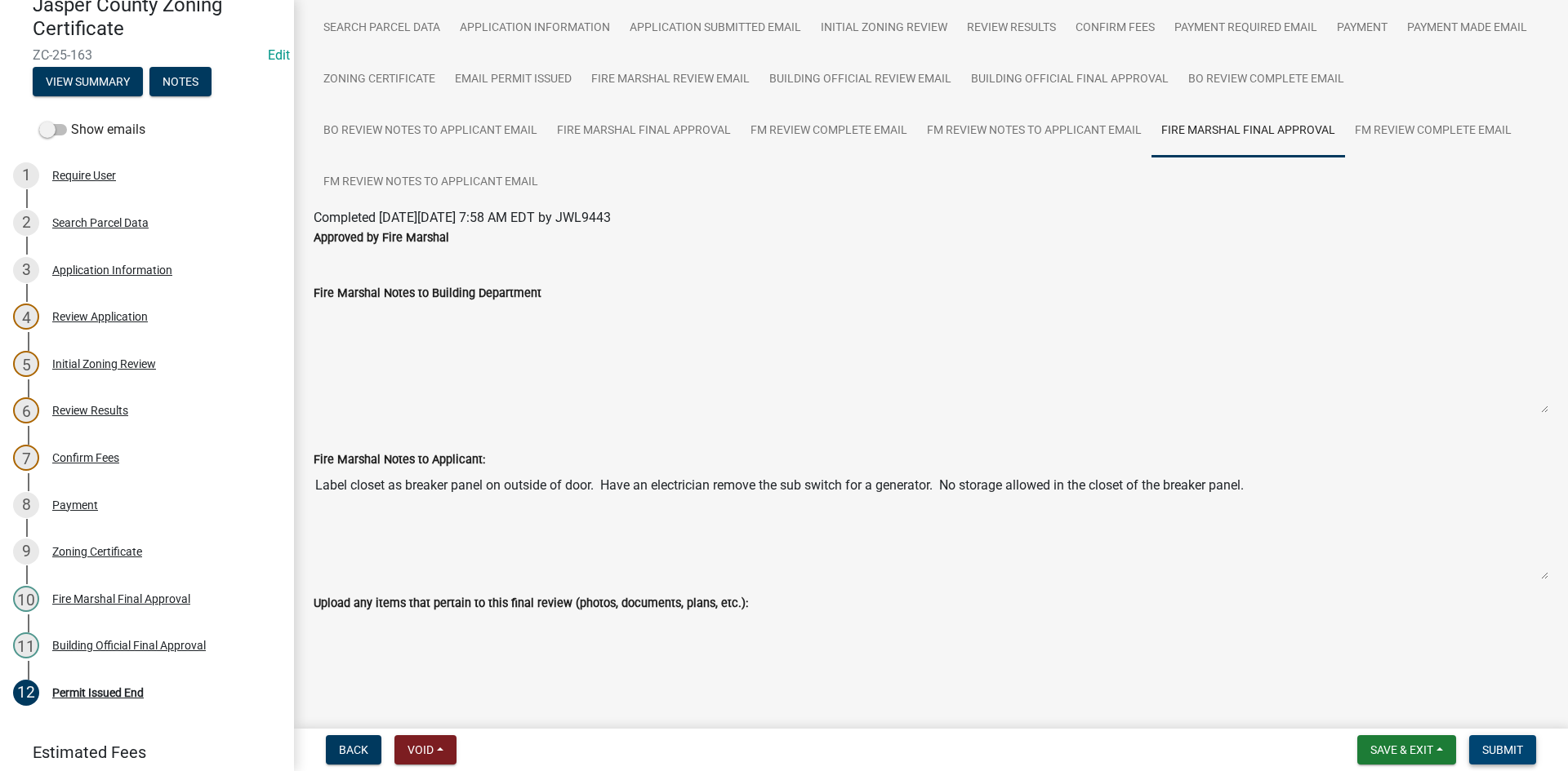
click at [1511, 747] on span "Submit" at bounding box center [1503, 750] width 41 height 13
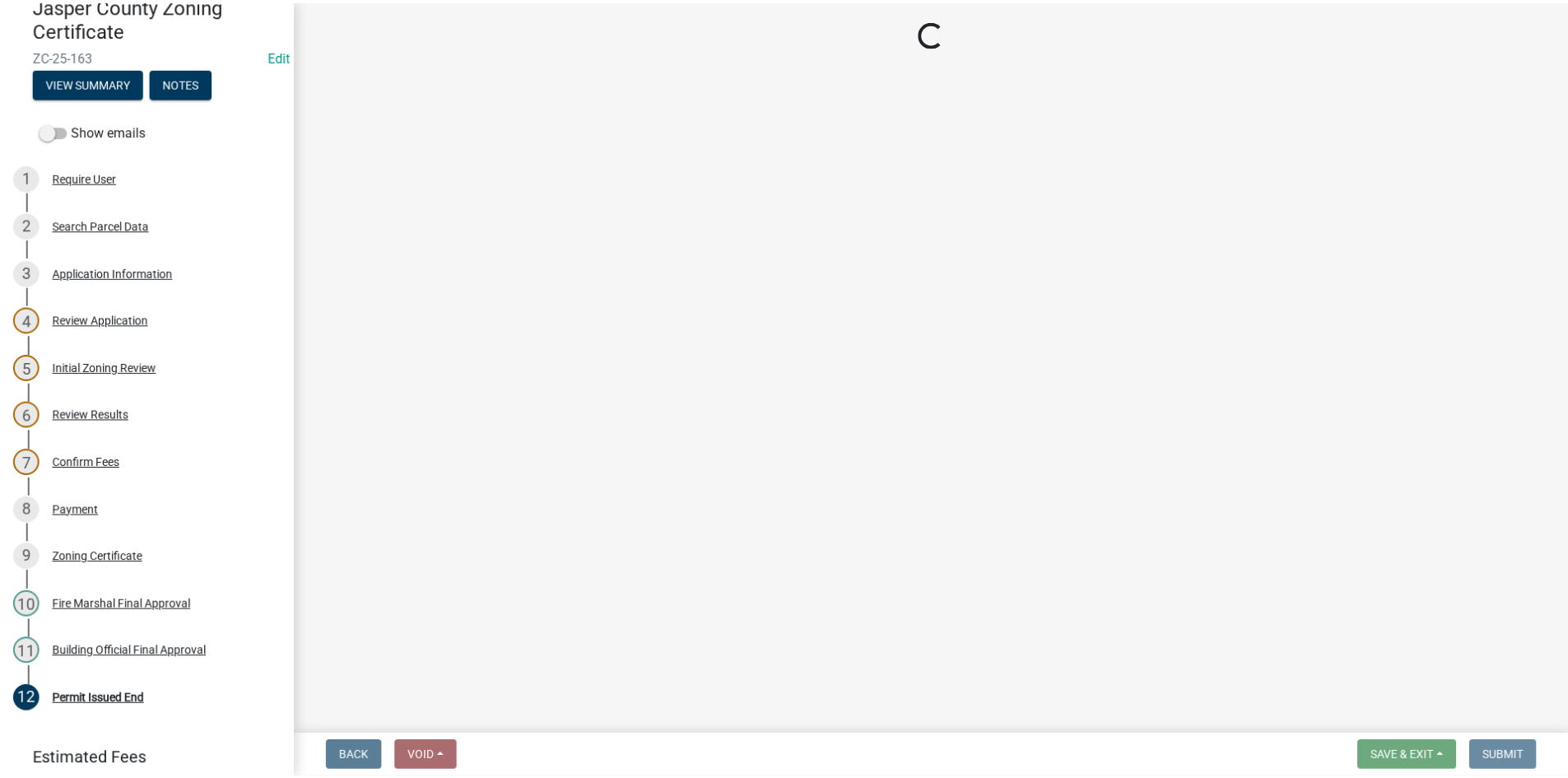
scroll to position [0, 0]
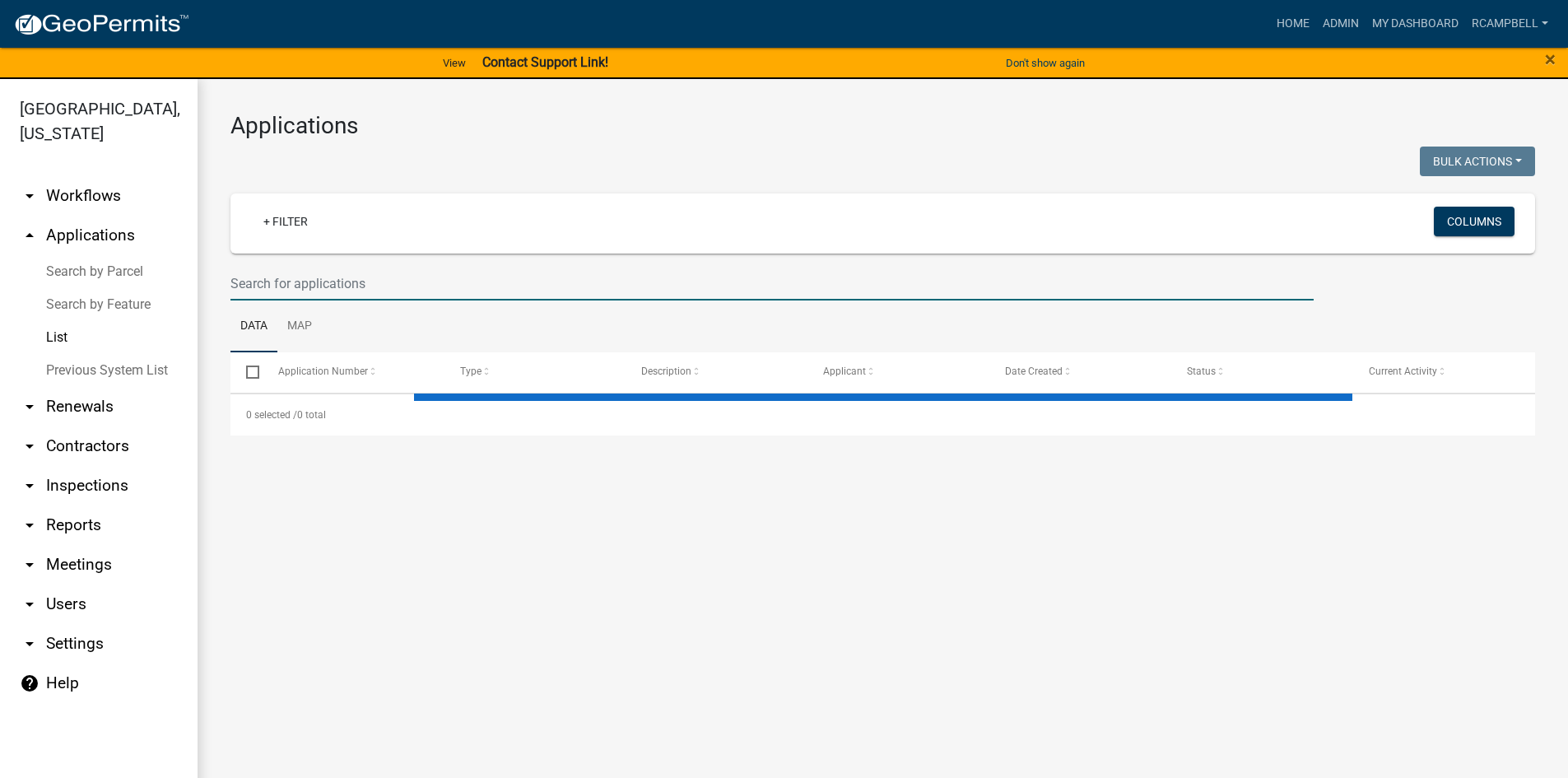
click at [367, 280] on input "text" at bounding box center [772, 284] width 1084 height 33
select select "3: 100"
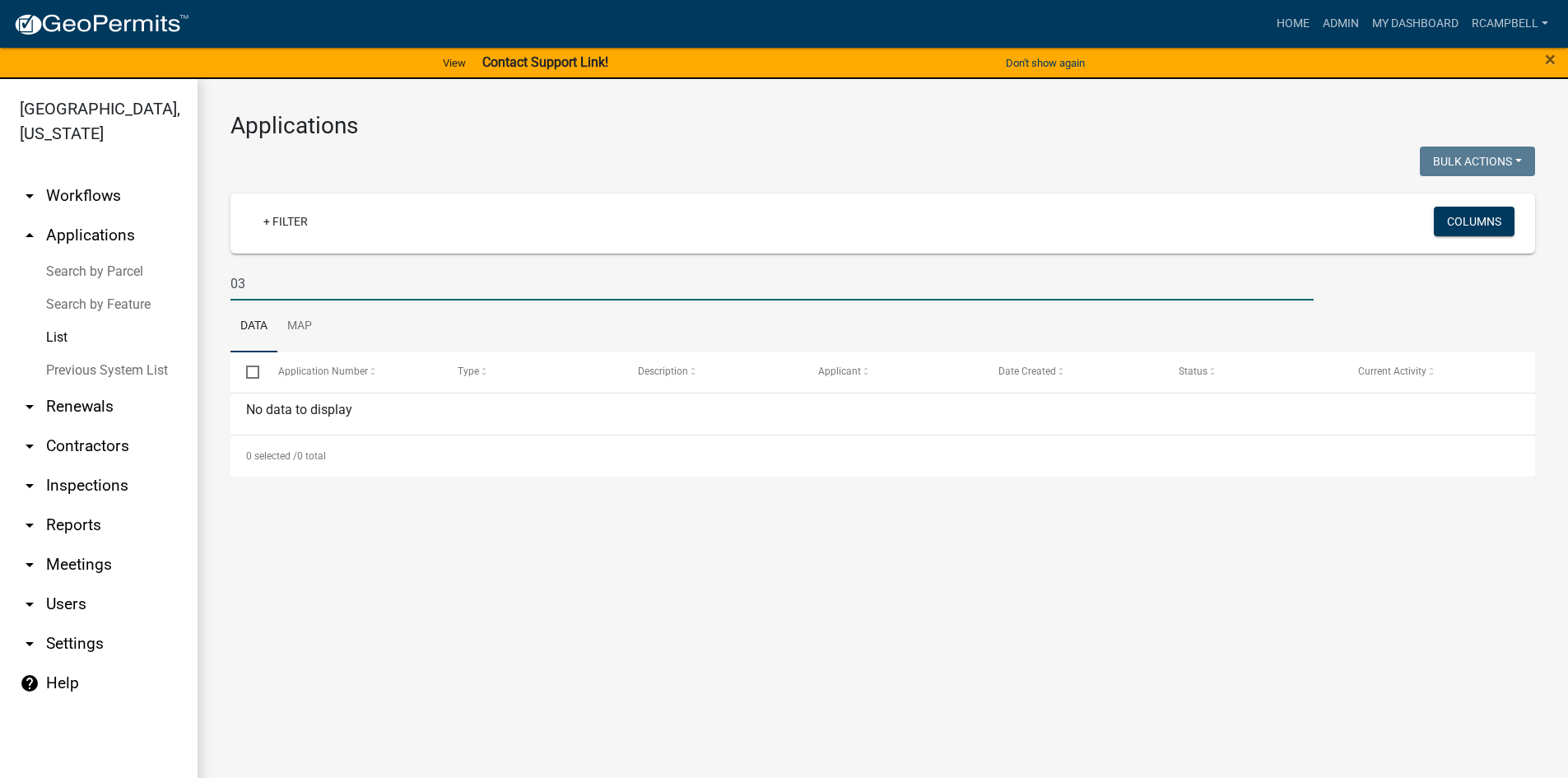
type input "0"
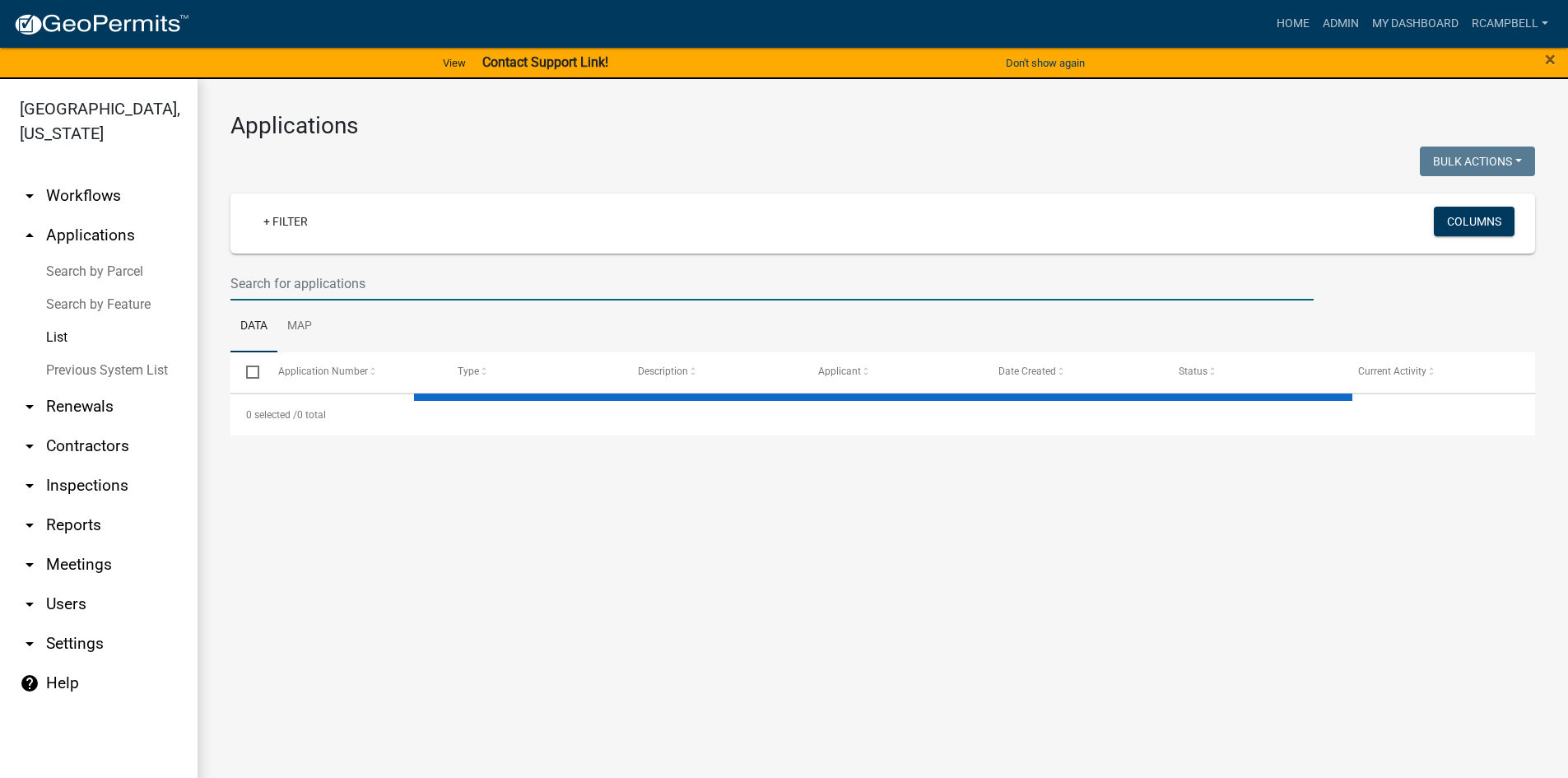
select select "3: 100"
